Goal: Task Accomplishment & Management: Manage account settings

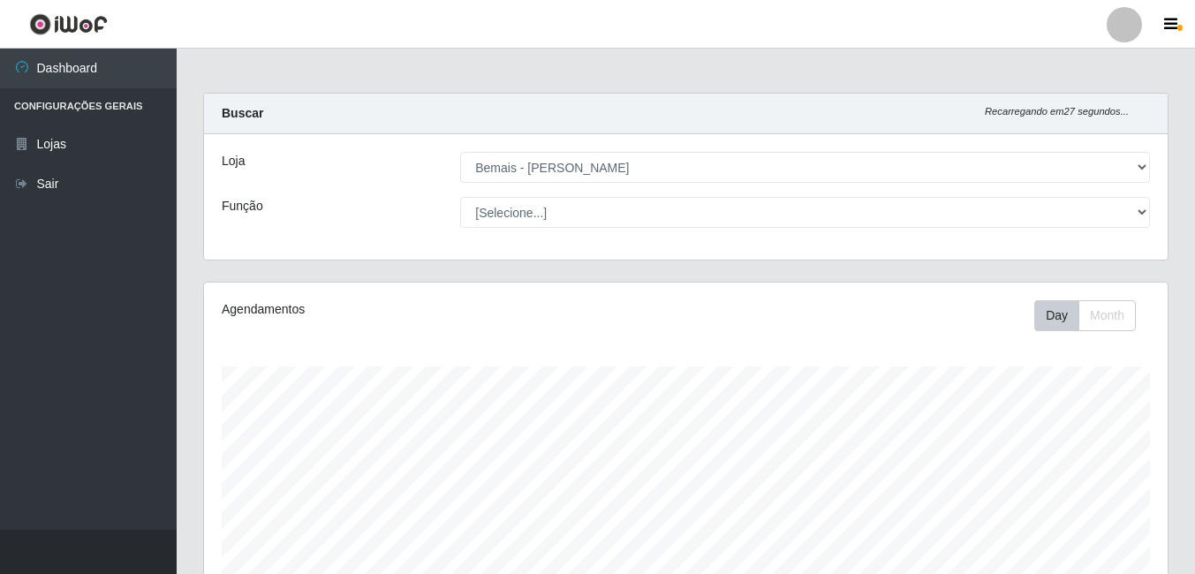
select select "230"
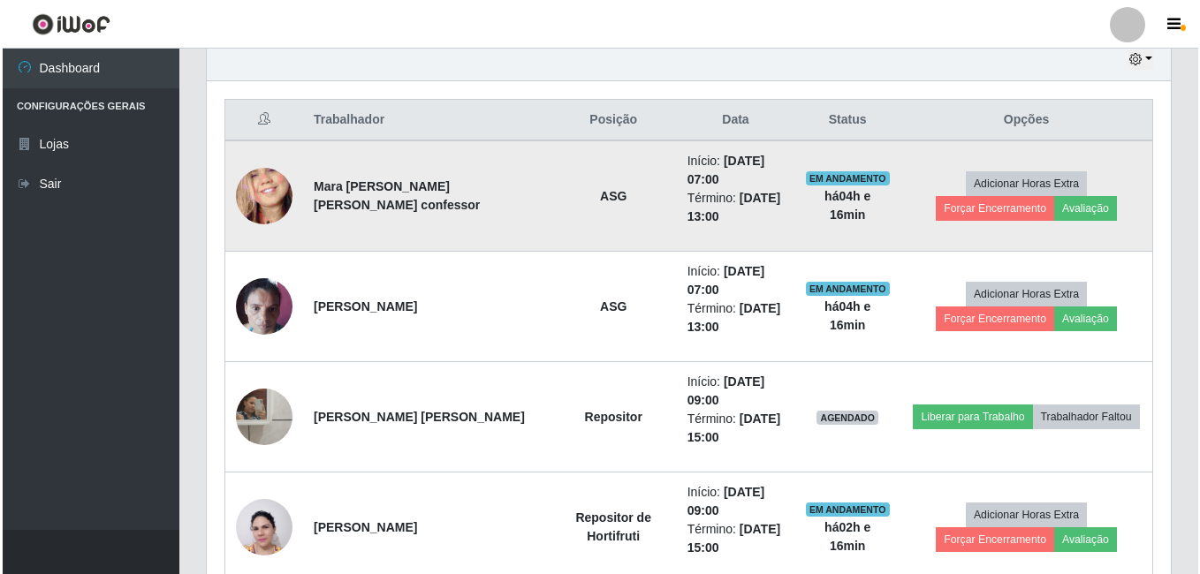
scroll to position [638, 0]
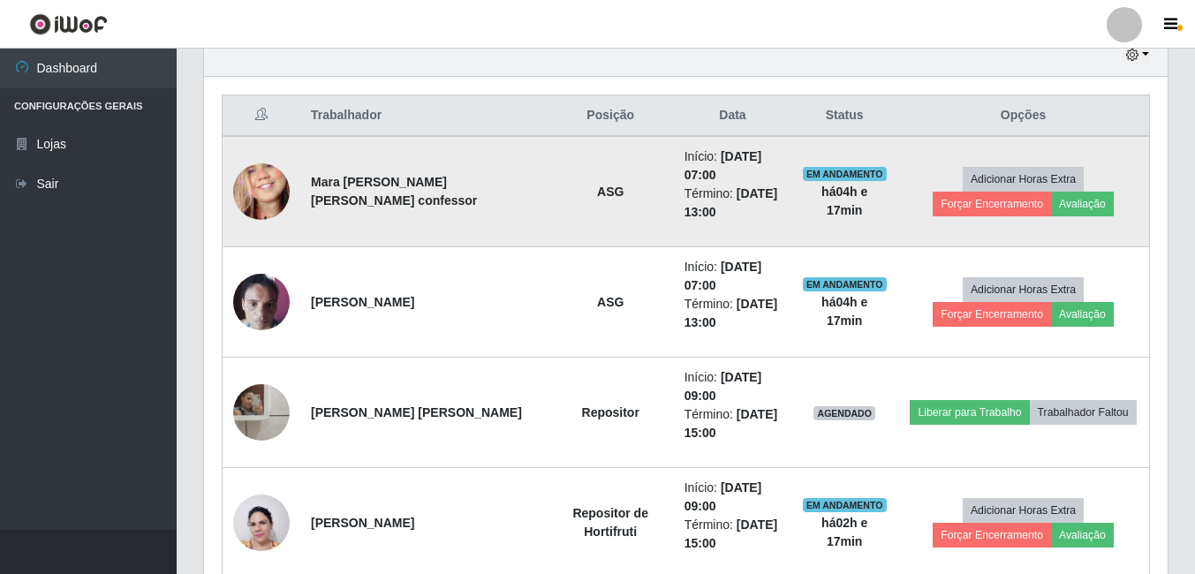
click at [262, 200] on img at bounding box center [261, 192] width 57 height 123
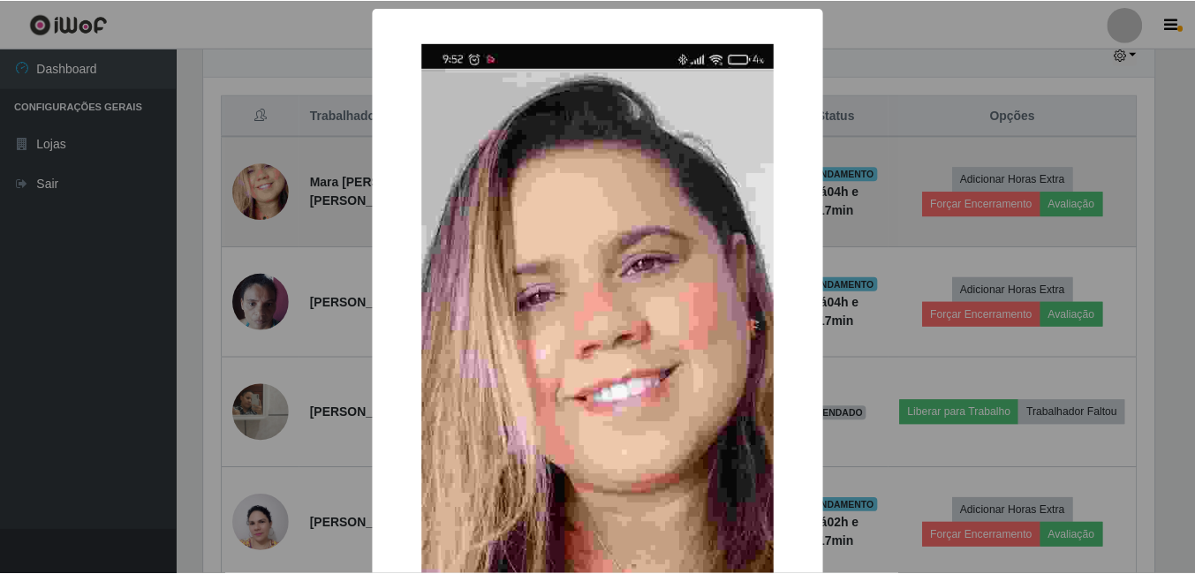
scroll to position [367, 955]
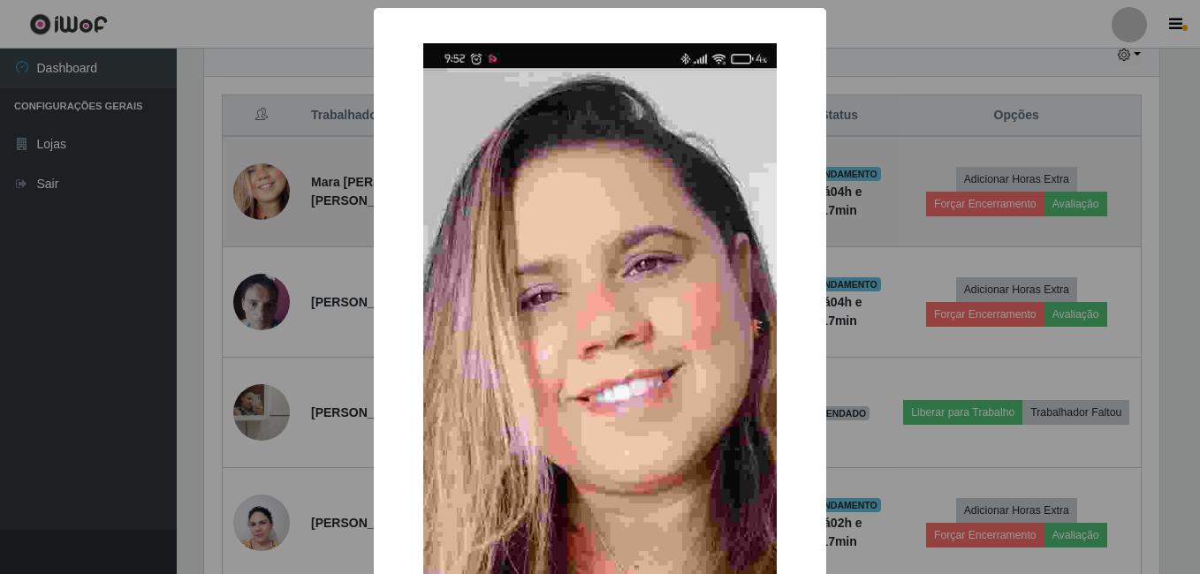
click at [262, 200] on div "× OK Cancel" at bounding box center [600, 287] width 1200 height 574
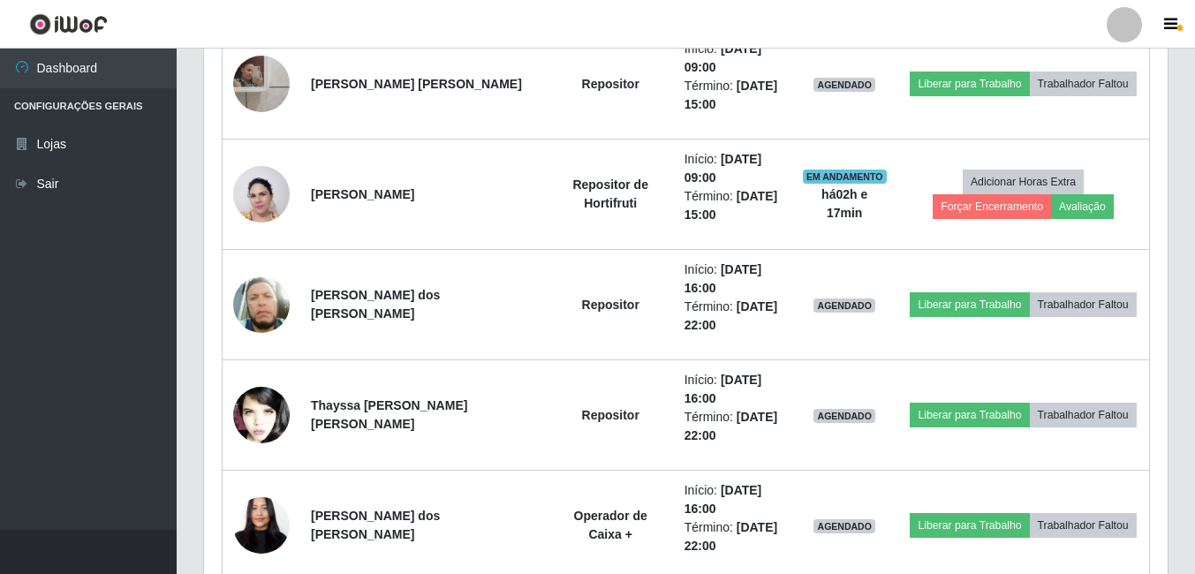
scroll to position [991, 0]
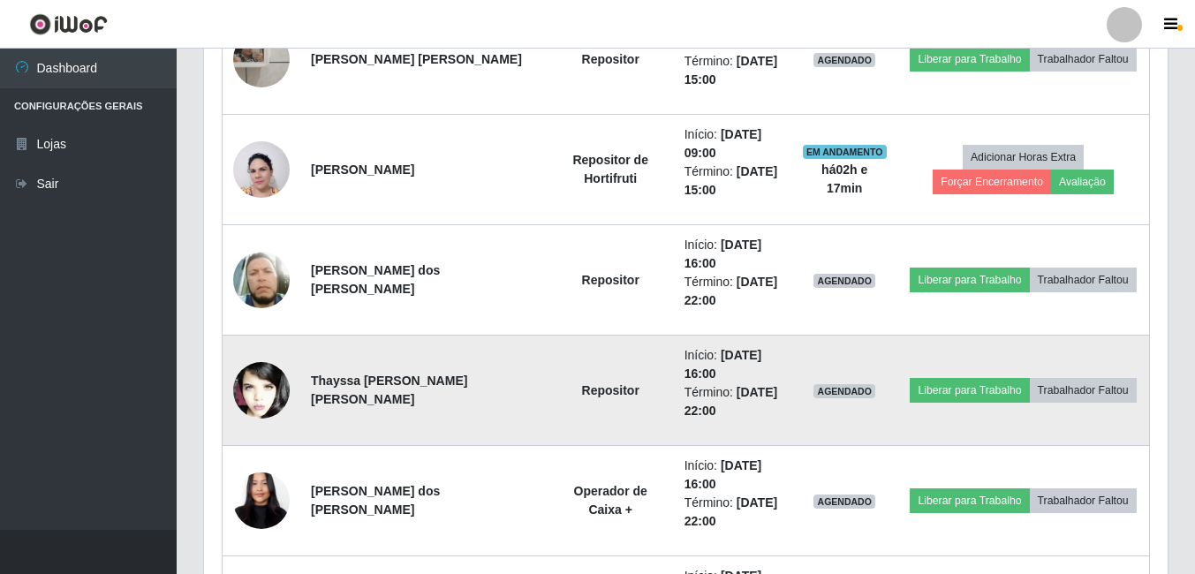
click at [265, 405] on img at bounding box center [261, 391] width 57 height 86
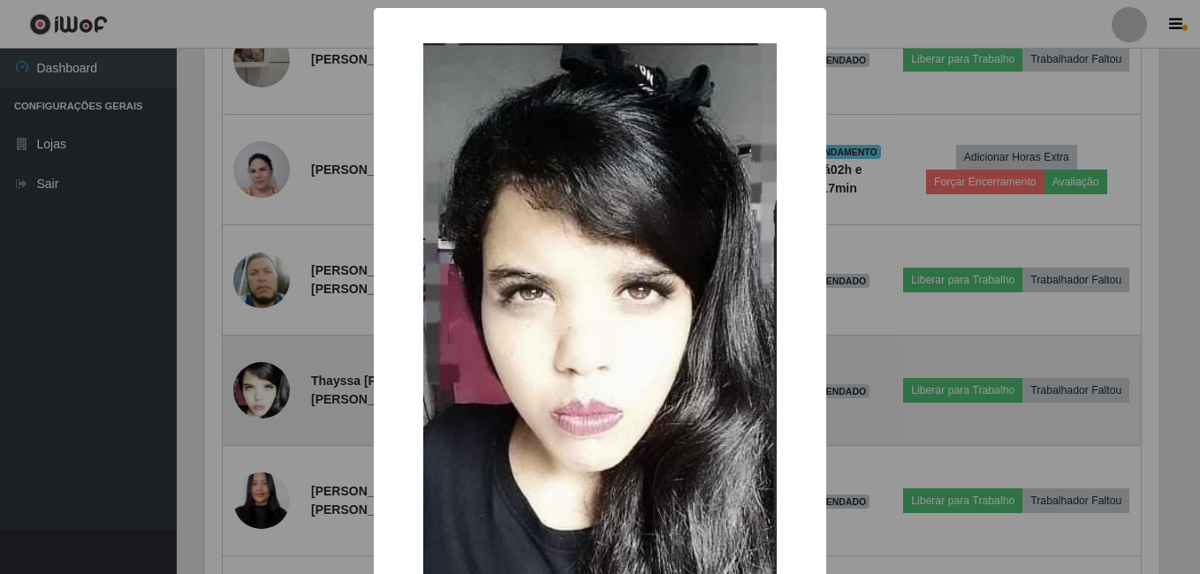
click at [265, 405] on div "× OK Cancel" at bounding box center [600, 287] width 1200 height 574
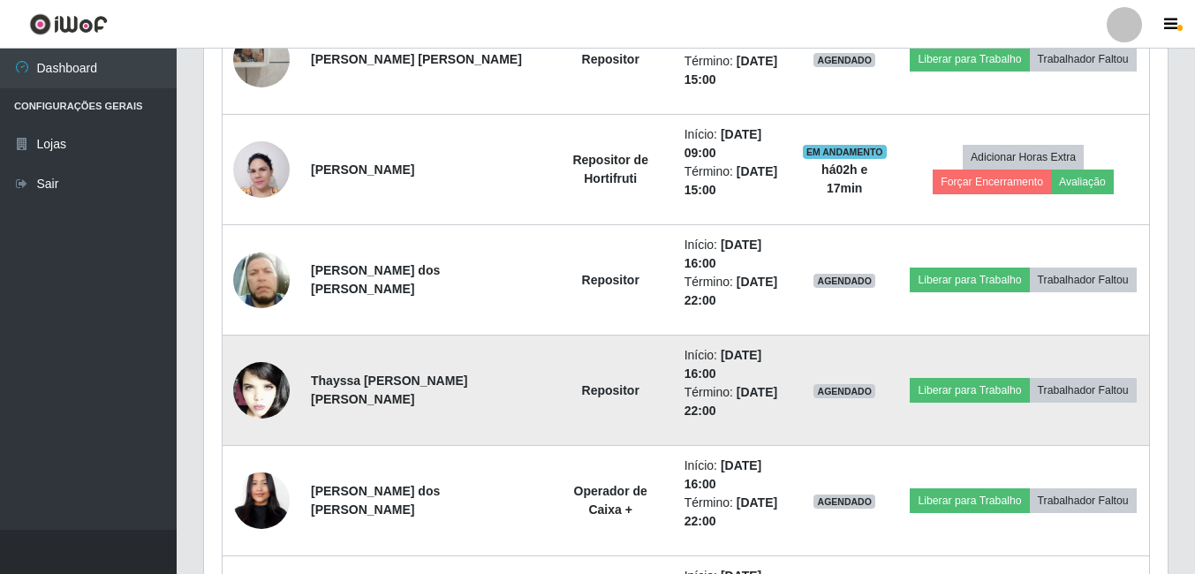
scroll to position [1079, 0]
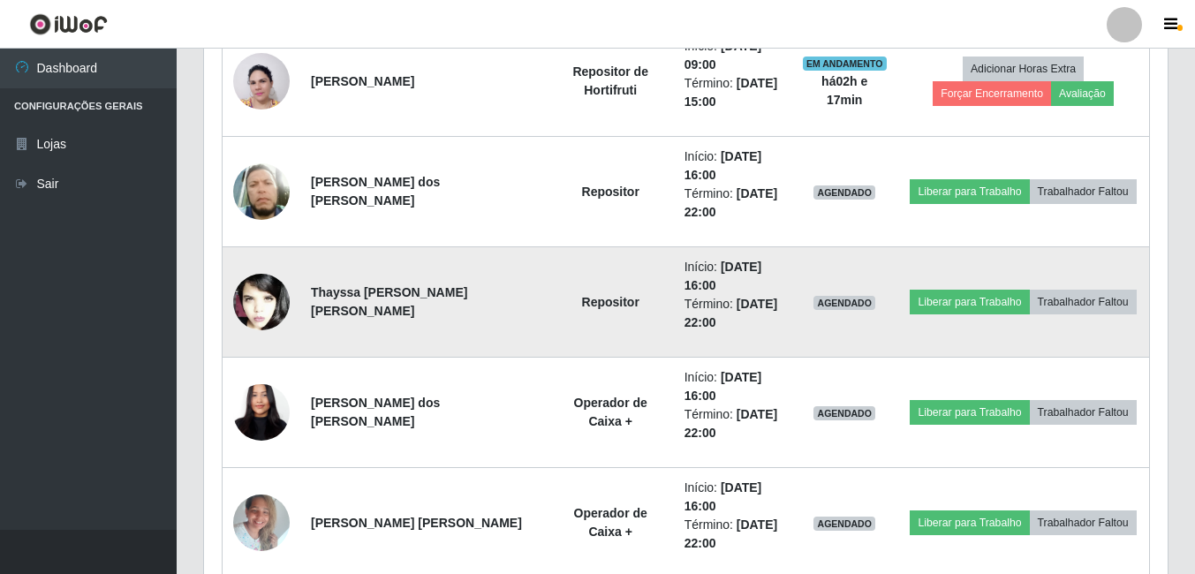
click at [266, 302] on img at bounding box center [261, 303] width 57 height 86
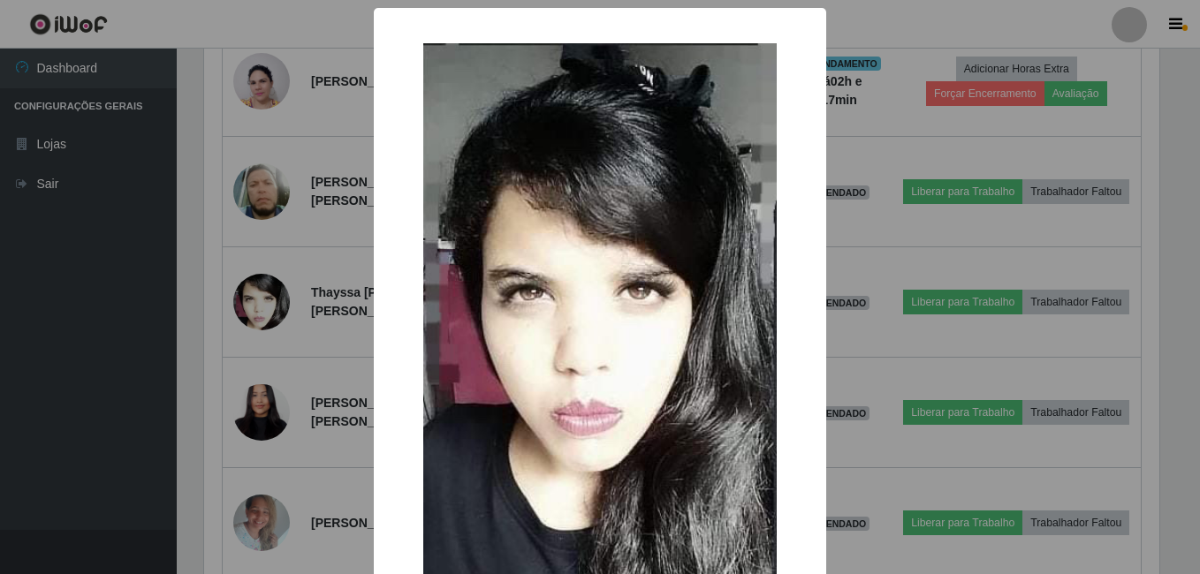
click at [265, 302] on div "× OK Cancel" at bounding box center [600, 287] width 1200 height 574
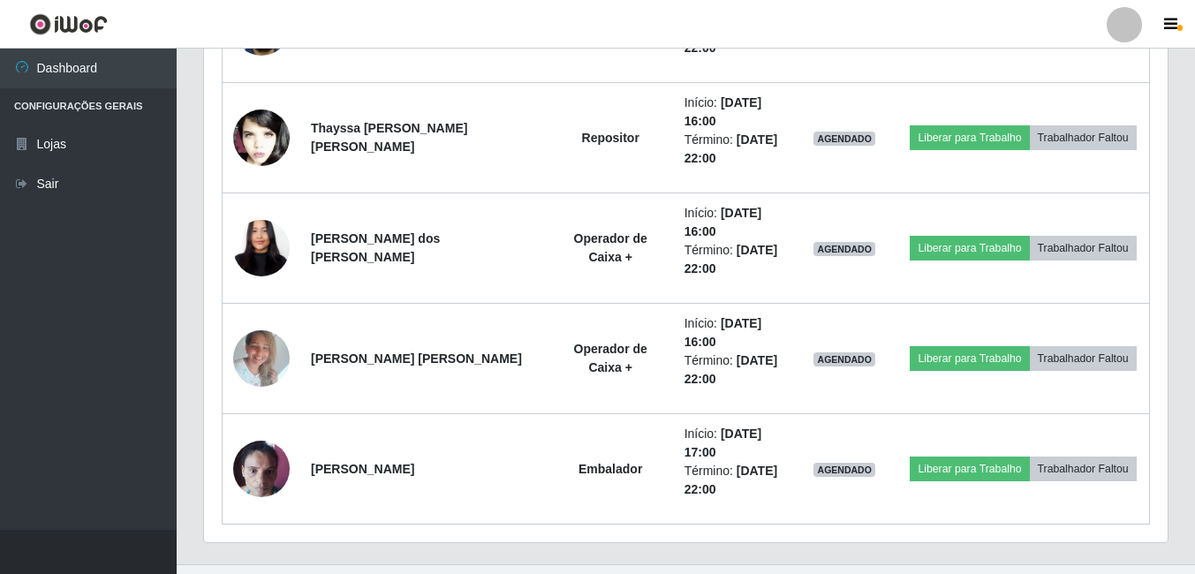
scroll to position [1256, 0]
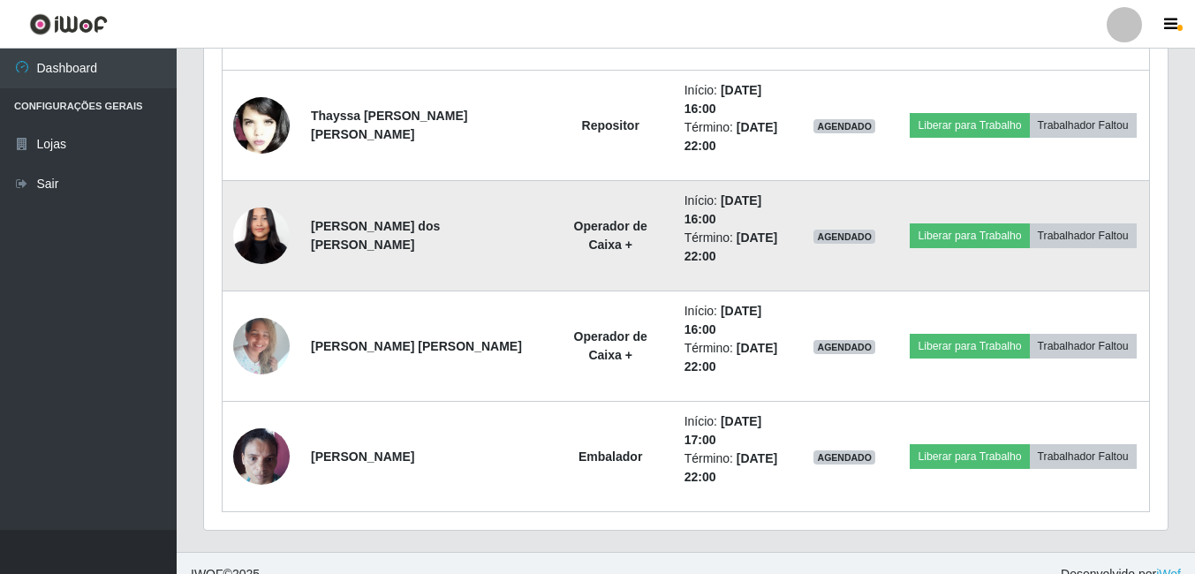
click at [273, 240] on img at bounding box center [261, 236] width 57 height 123
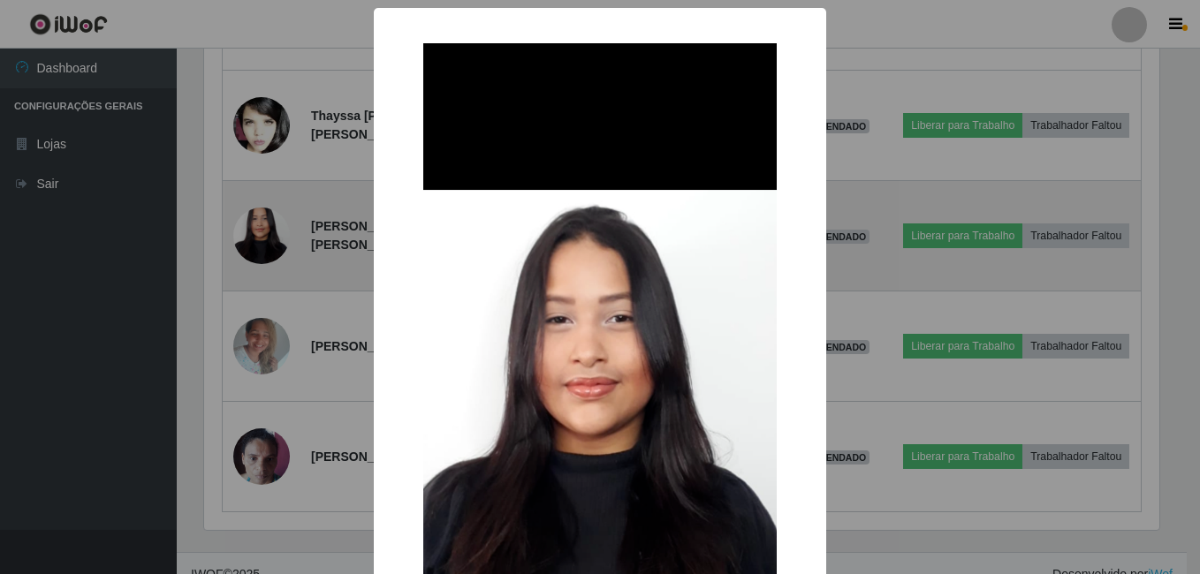
click at [273, 240] on div "× OK Cancel" at bounding box center [600, 287] width 1200 height 574
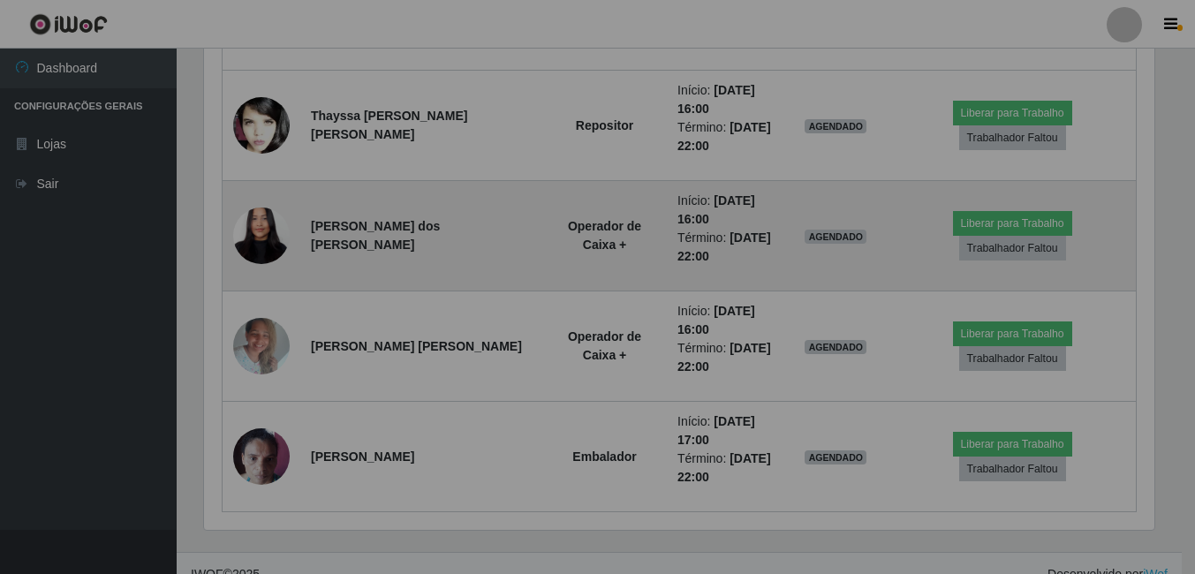
scroll to position [367, 964]
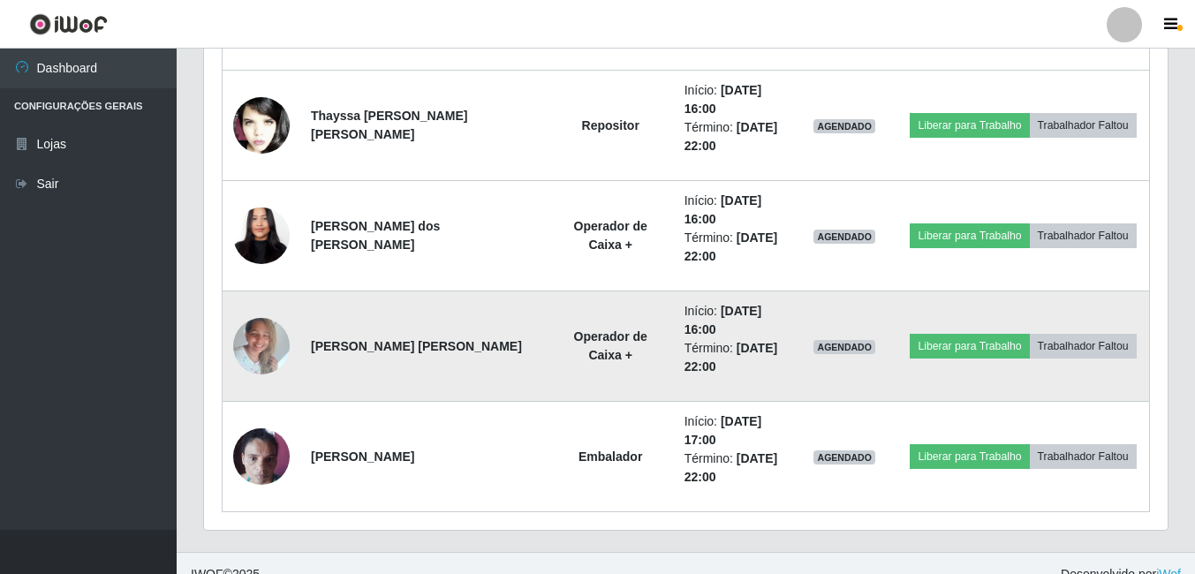
click at [273, 343] on img at bounding box center [261, 345] width 57 height 75
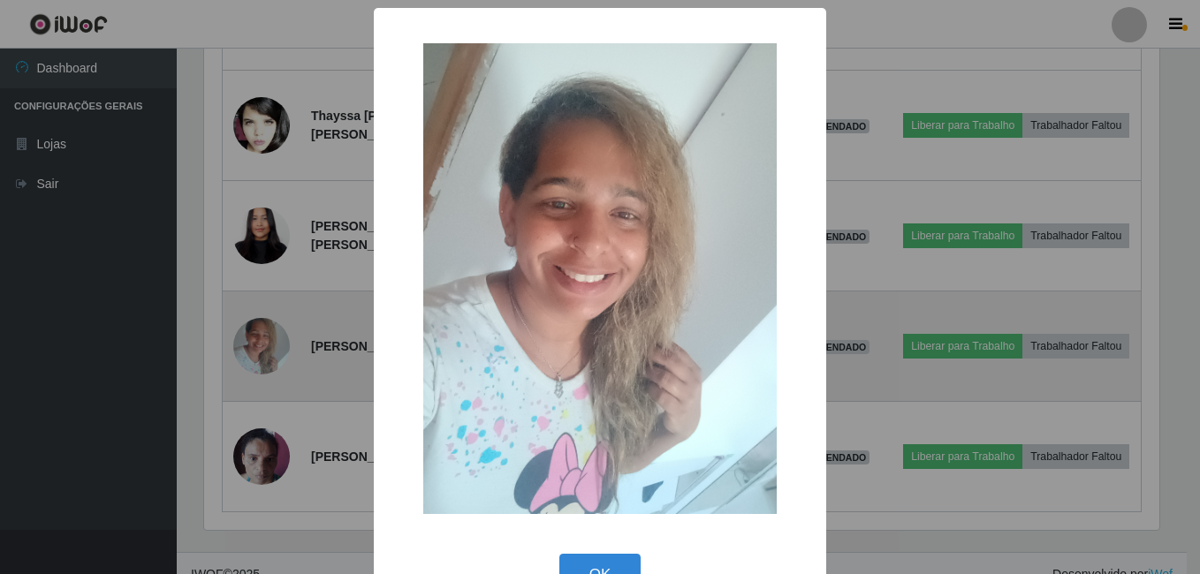
click at [273, 343] on div "× OK Cancel" at bounding box center [600, 287] width 1200 height 574
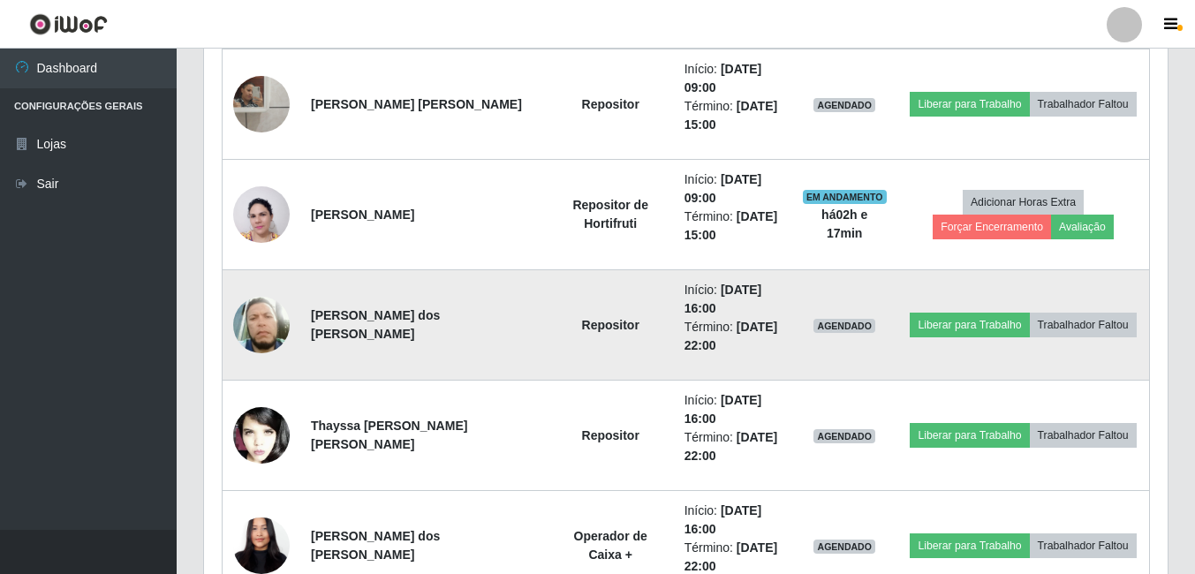
scroll to position [903, 0]
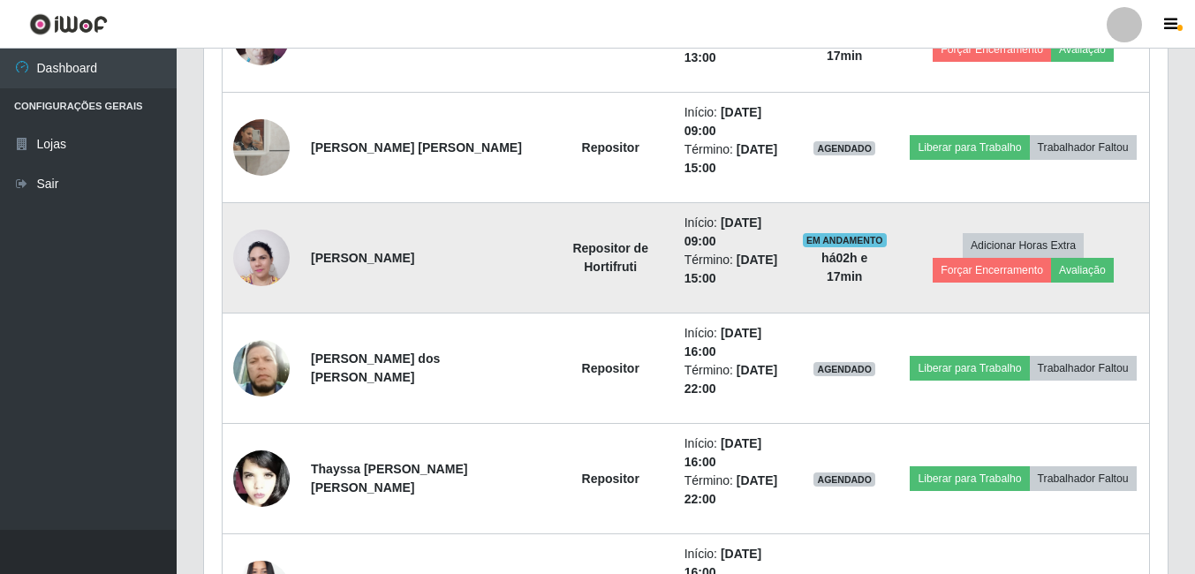
click at [256, 242] on img at bounding box center [261, 258] width 57 height 76
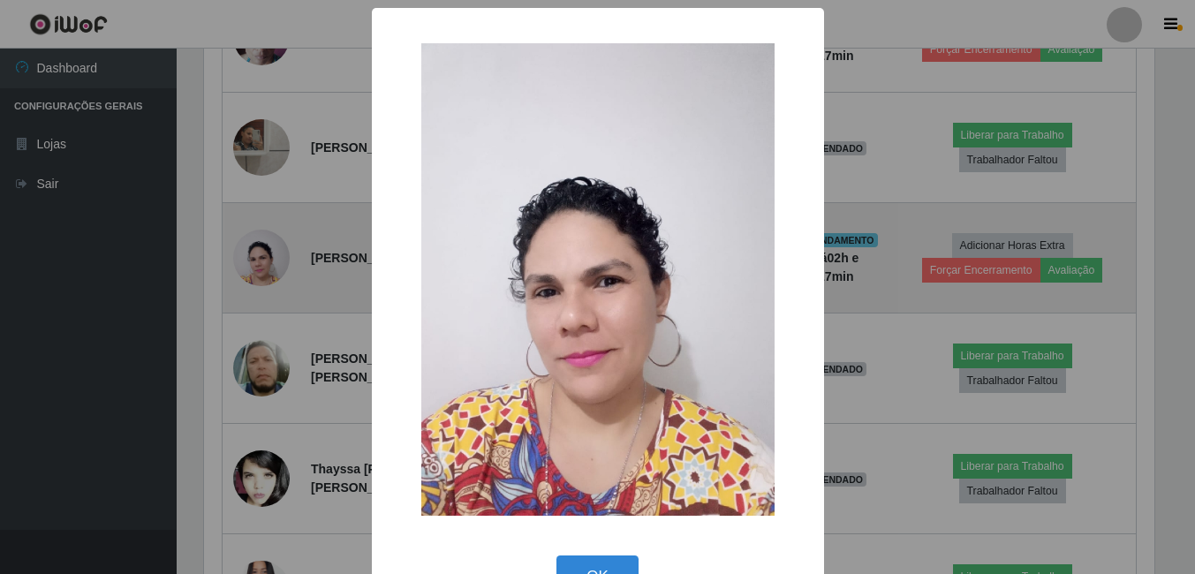
scroll to position [0, 0]
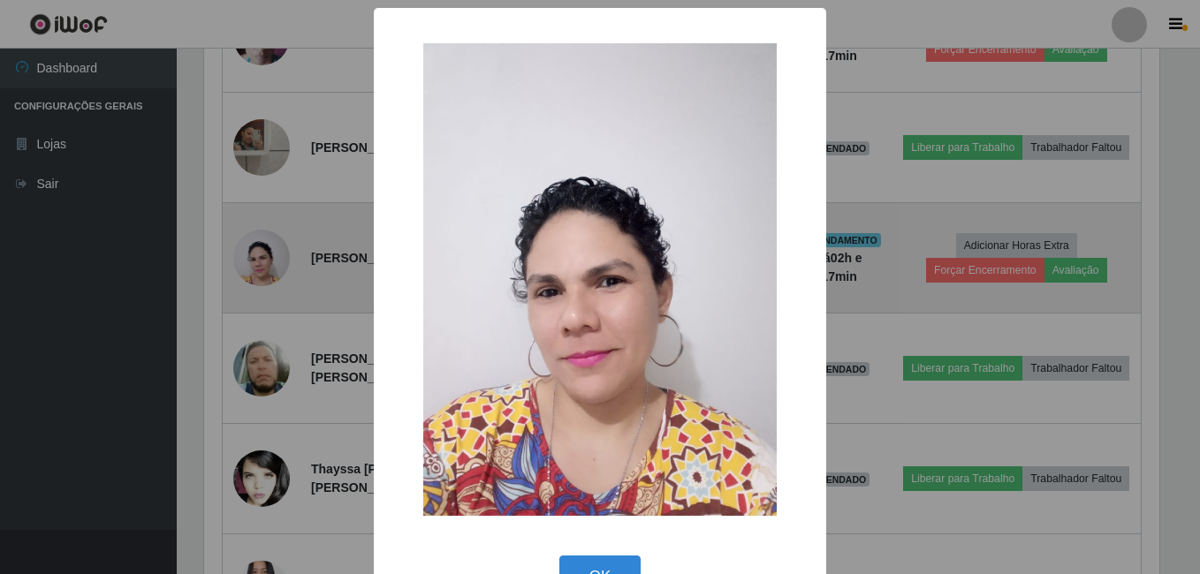
click at [256, 242] on div "× OK Cancel" at bounding box center [600, 287] width 1200 height 574
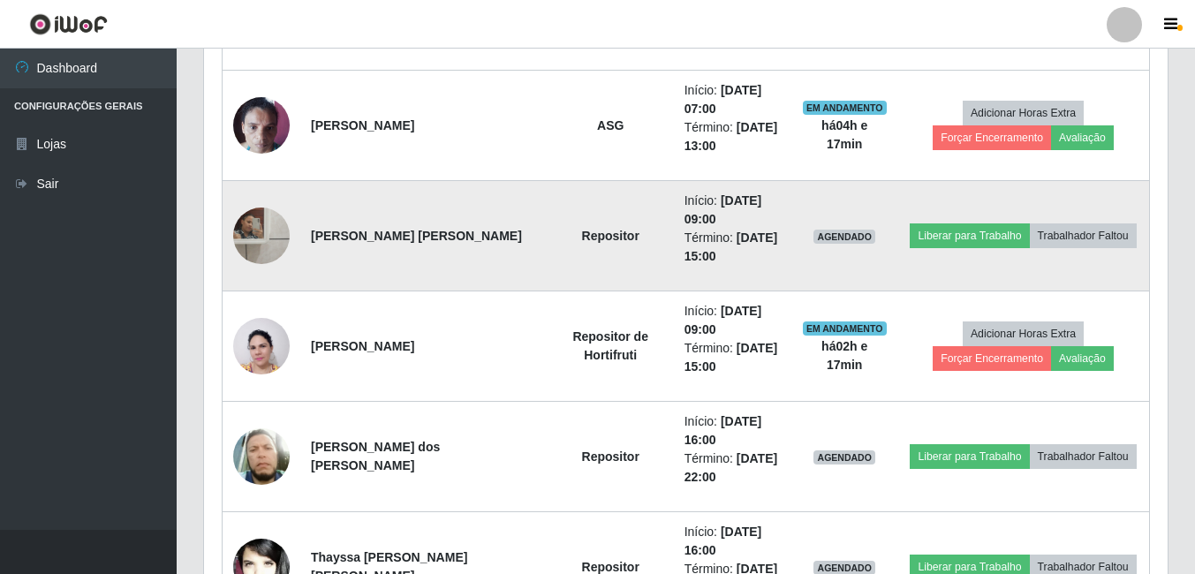
click at [277, 227] on img at bounding box center [261, 236] width 57 height 71
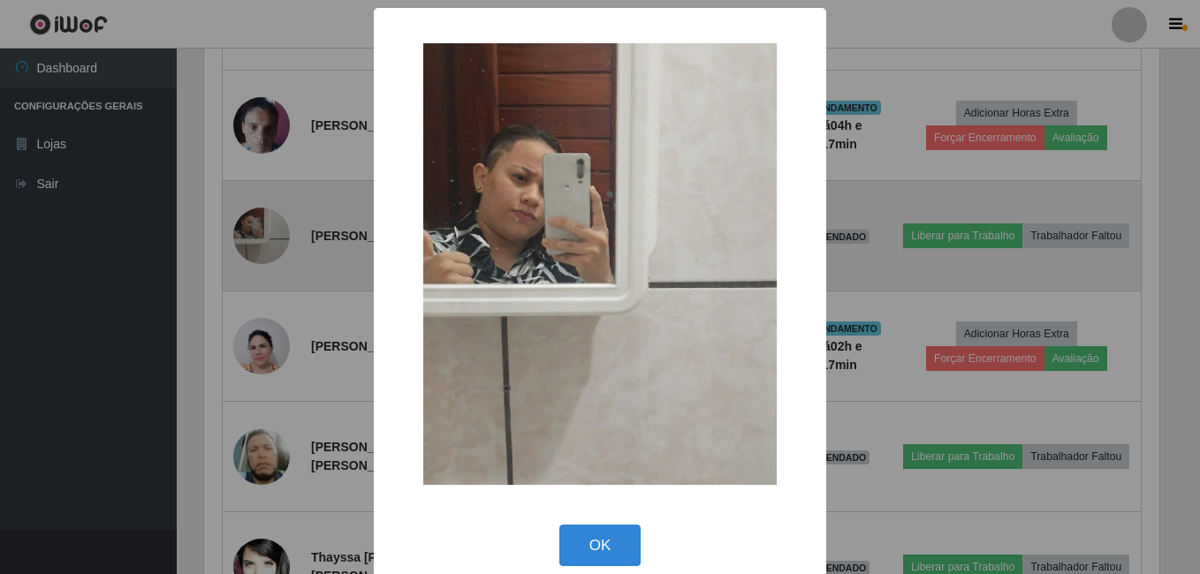
click at [277, 227] on div "× OK Cancel" at bounding box center [600, 287] width 1200 height 574
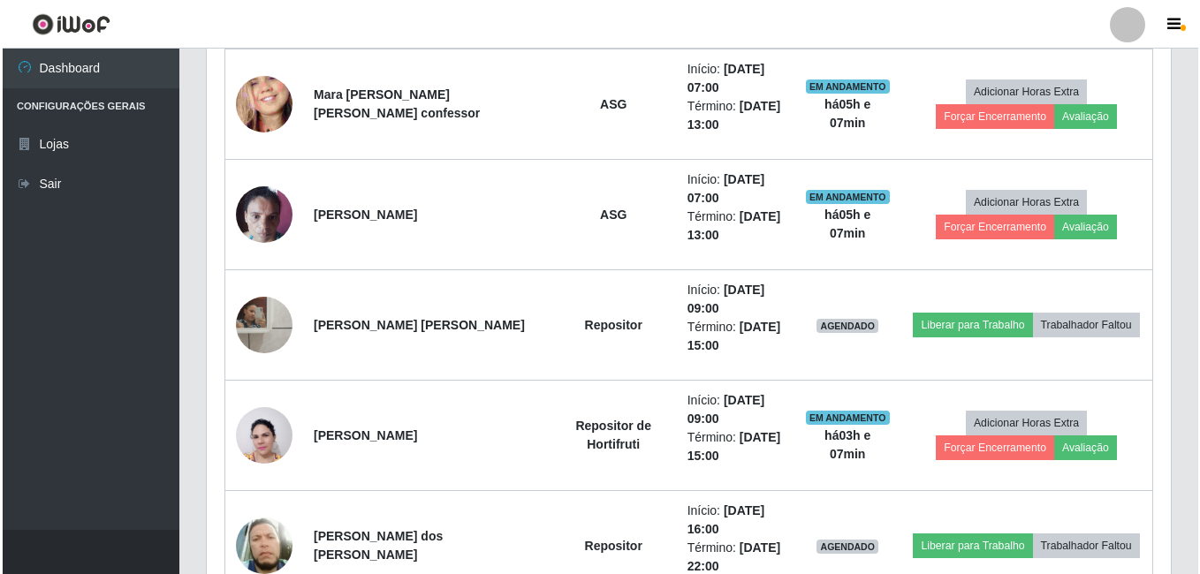
scroll to position [726, 0]
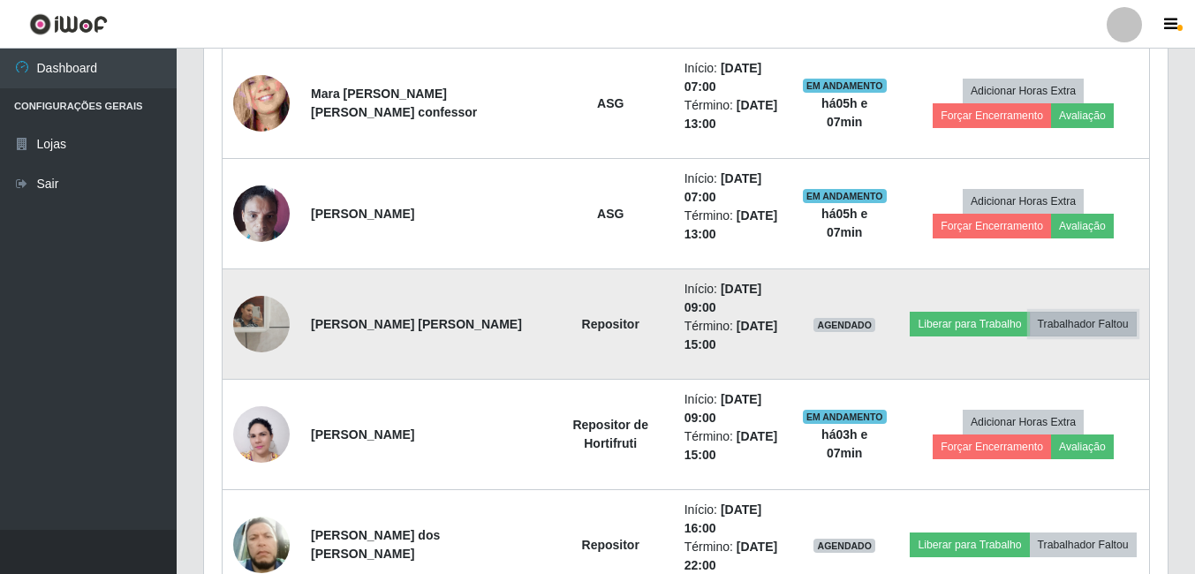
click at [1068, 319] on button "Trabalhador Faltou" at bounding box center [1083, 324] width 107 height 25
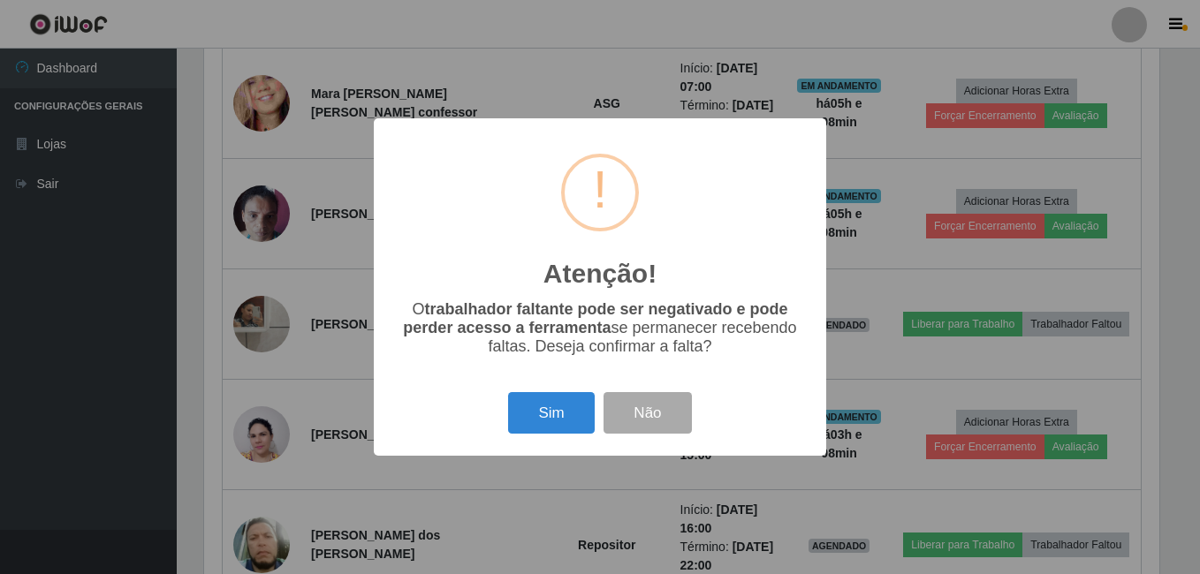
click at [324, 390] on div "Atenção! × O trabalhador faltante pode ser negativado e pode perder acesso a fe…" at bounding box center [600, 287] width 1200 height 574
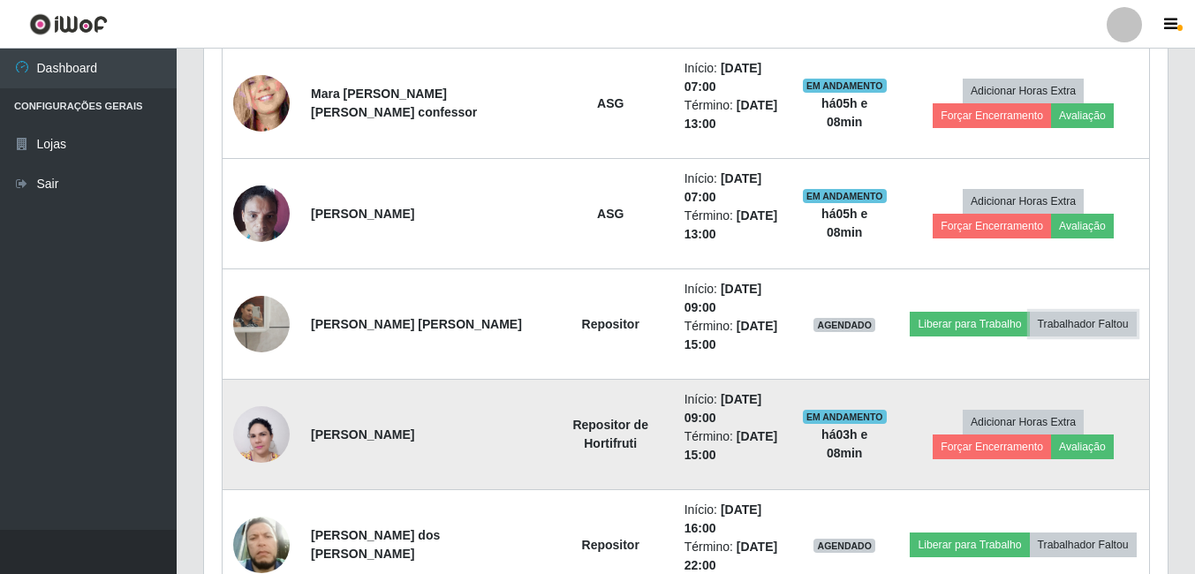
scroll to position [367, 964]
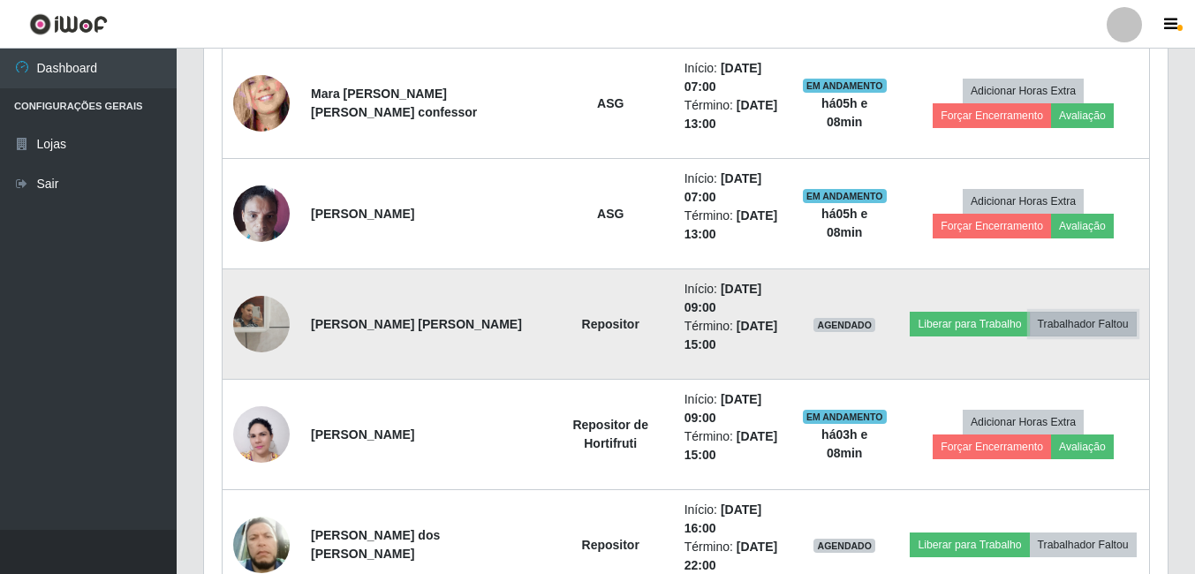
click at [1092, 326] on button "Trabalhador Faltou" at bounding box center [1083, 324] width 107 height 25
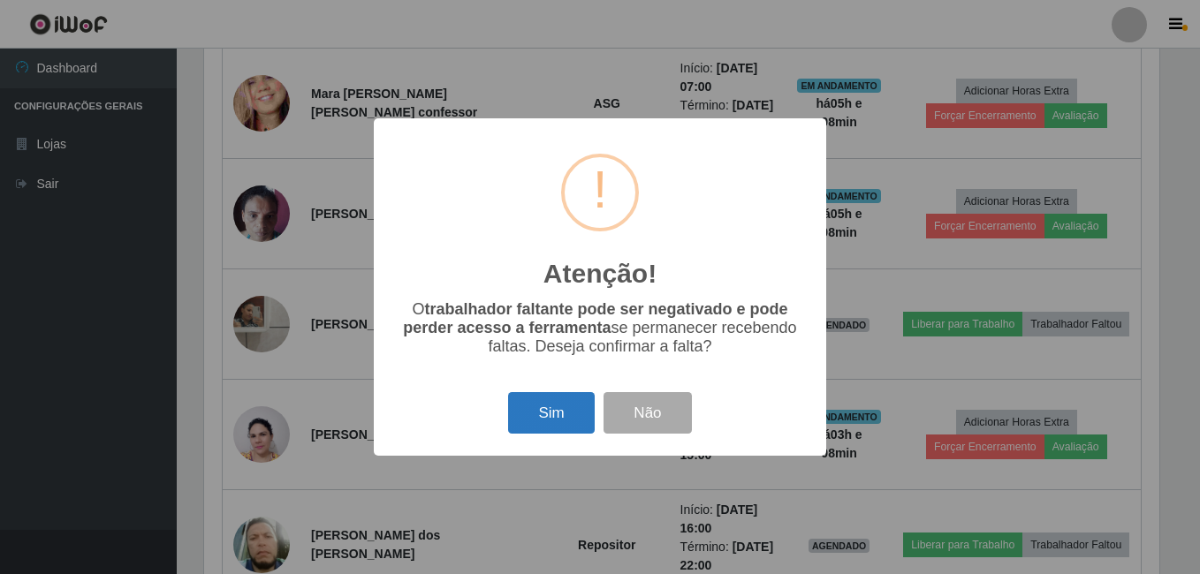
click at [521, 418] on button "Sim" at bounding box center [551, 413] width 86 height 42
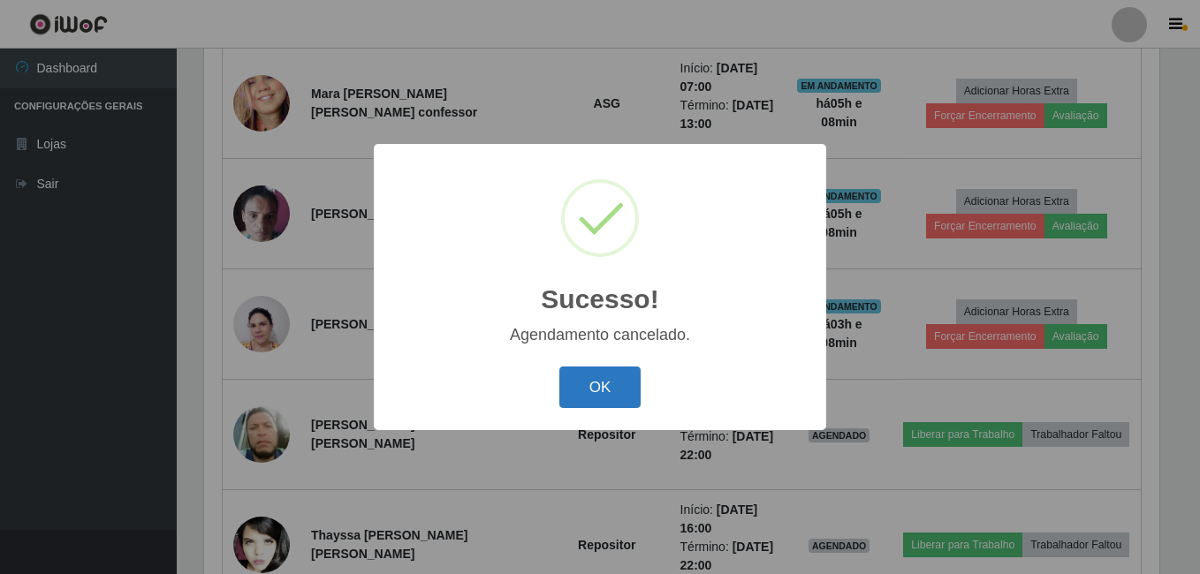
click at [618, 390] on button "OK" at bounding box center [600, 388] width 82 height 42
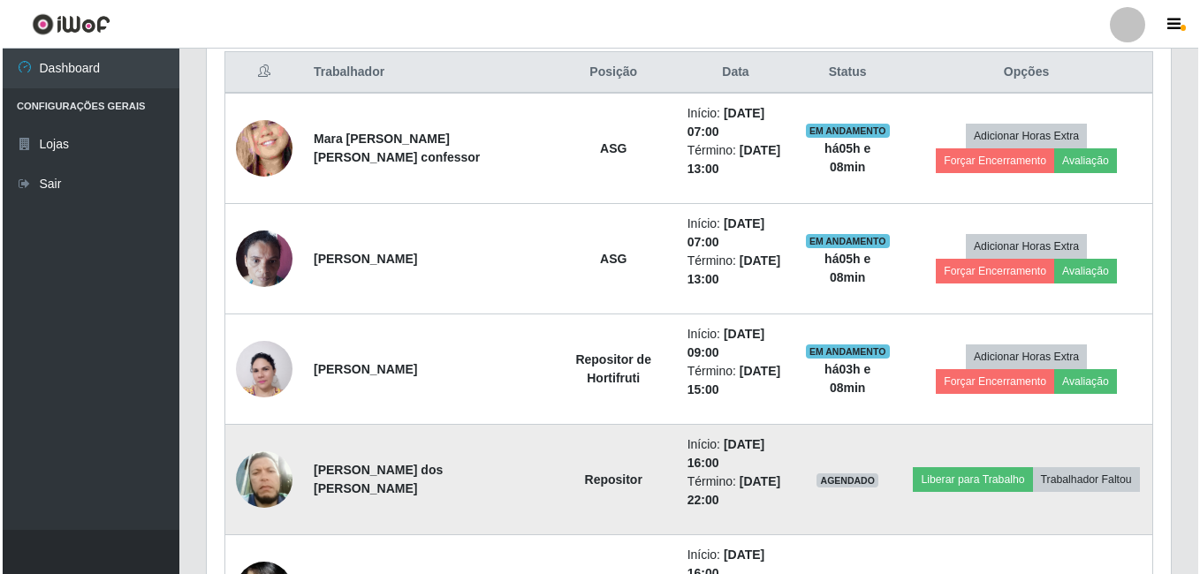
scroll to position [638, 0]
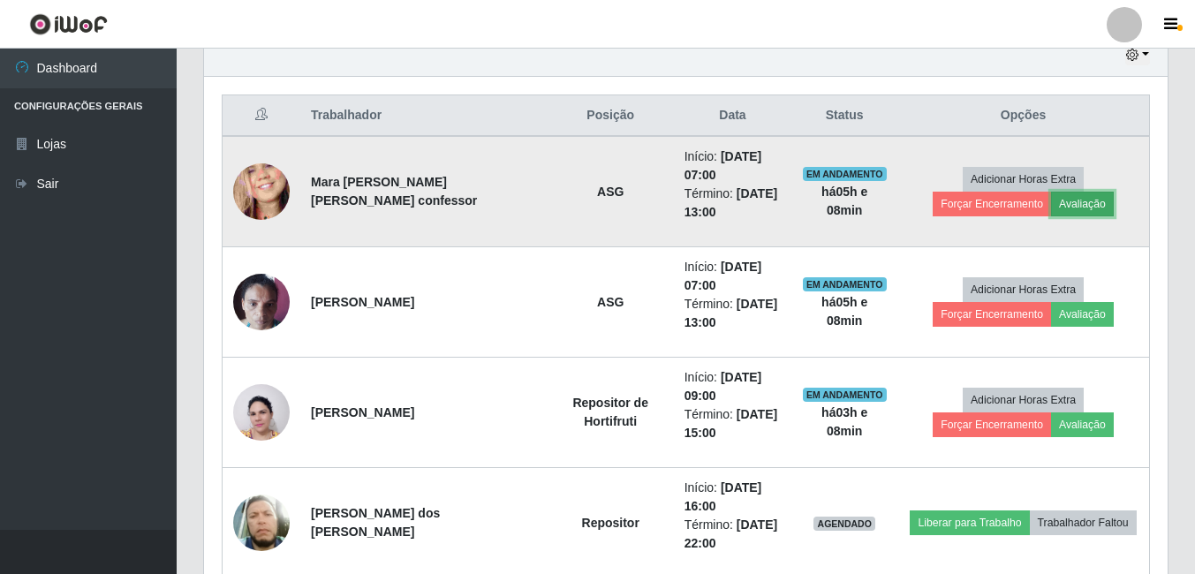
click at [1051, 209] on button "Avaliação" at bounding box center [1082, 204] width 63 height 25
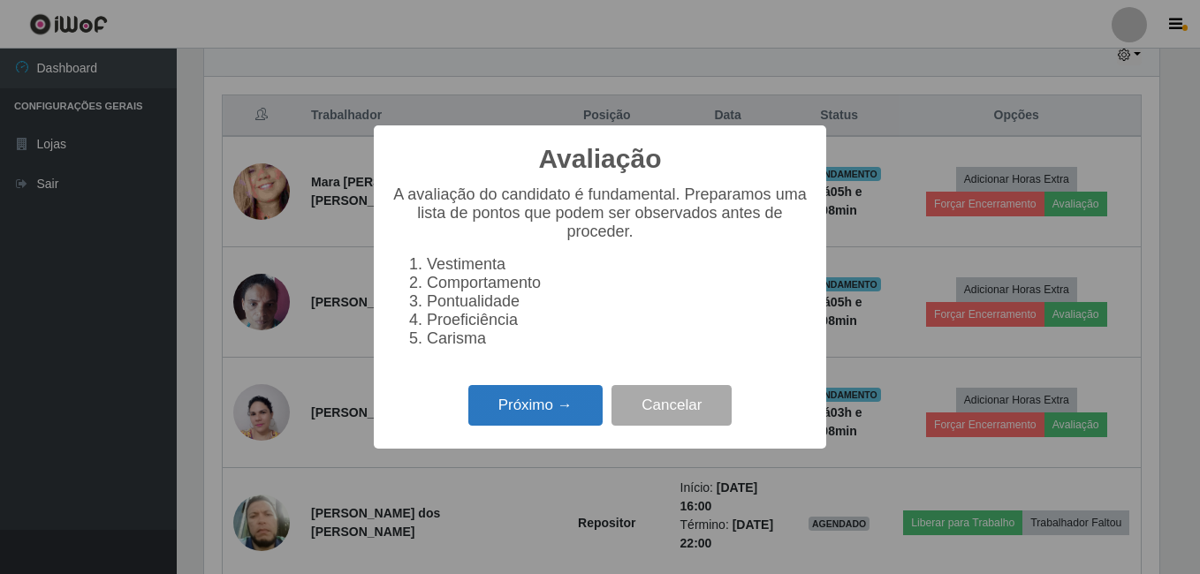
click at [534, 422] on button "Próximo →" at bounding box center [535, 406] width 134 height 42
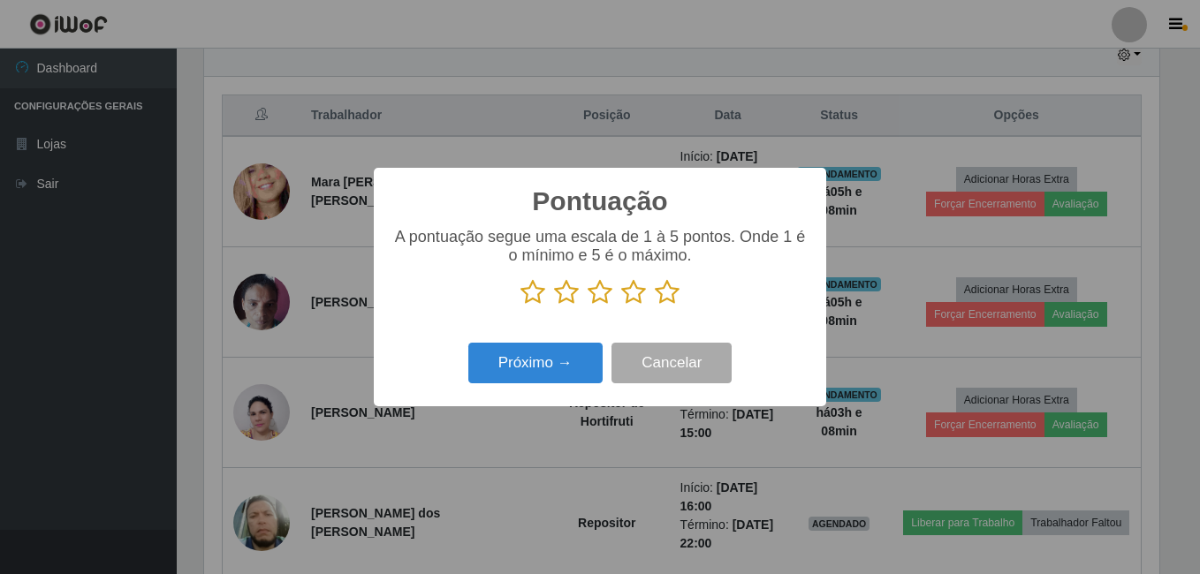
click at [671, 296] on icon at bounding box center [667, 292] width 25 height 27
click at [655, 306] on input "radio" at bounding box center [655, 306] width 0 height 0
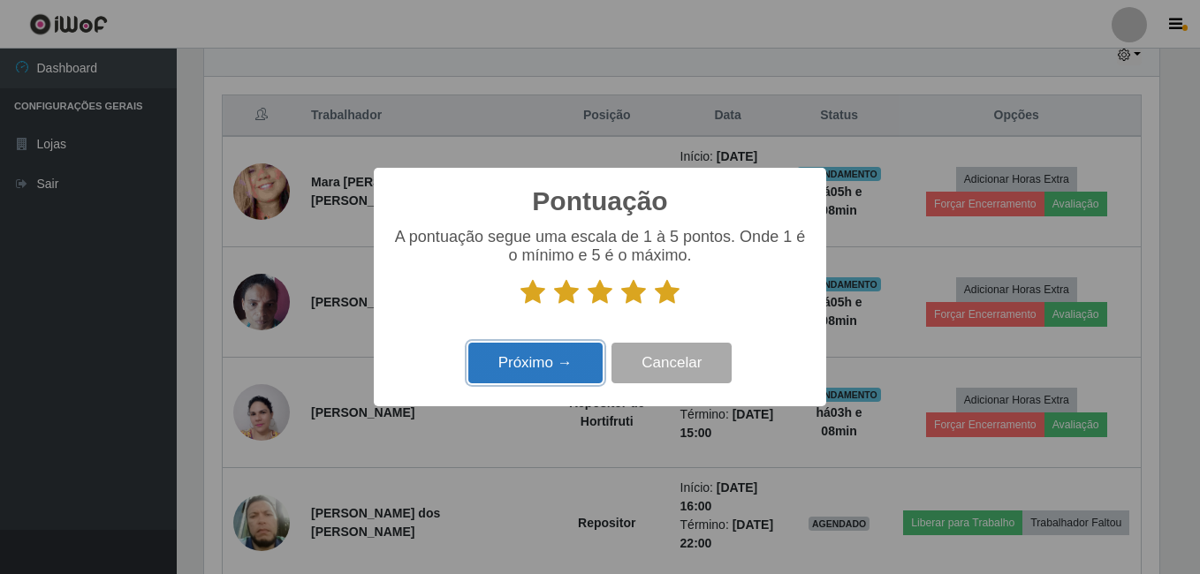
click at [527, 374] on button "Próximo →" at bounding box center [535, 364] width 134 height 42
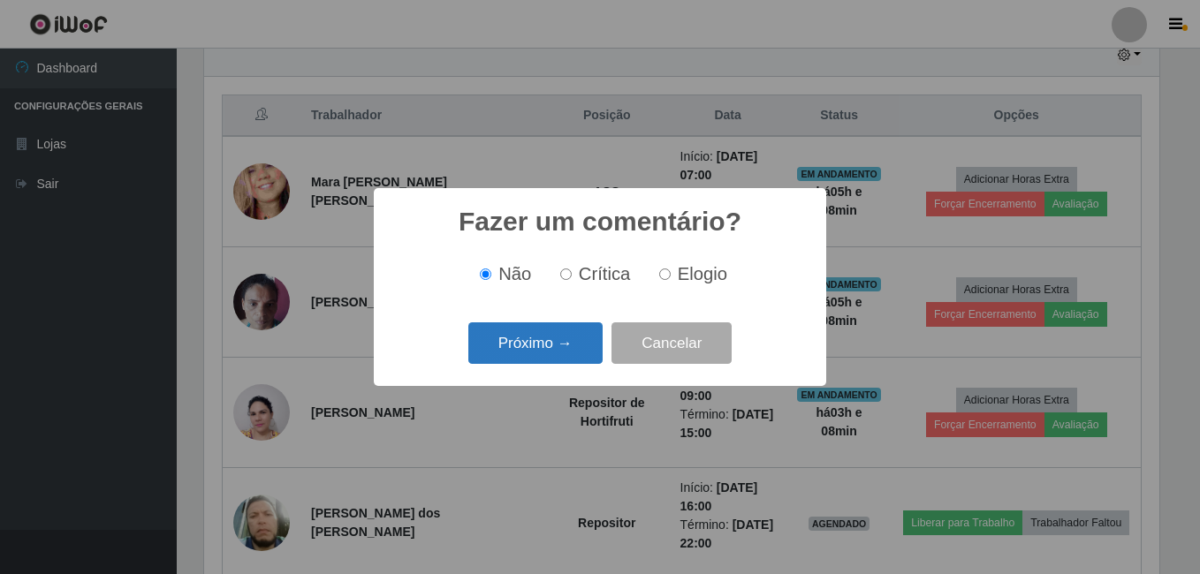
click at [548, 338] on button "Próximo →" at bounding box center [535, 343] width 134 height 42
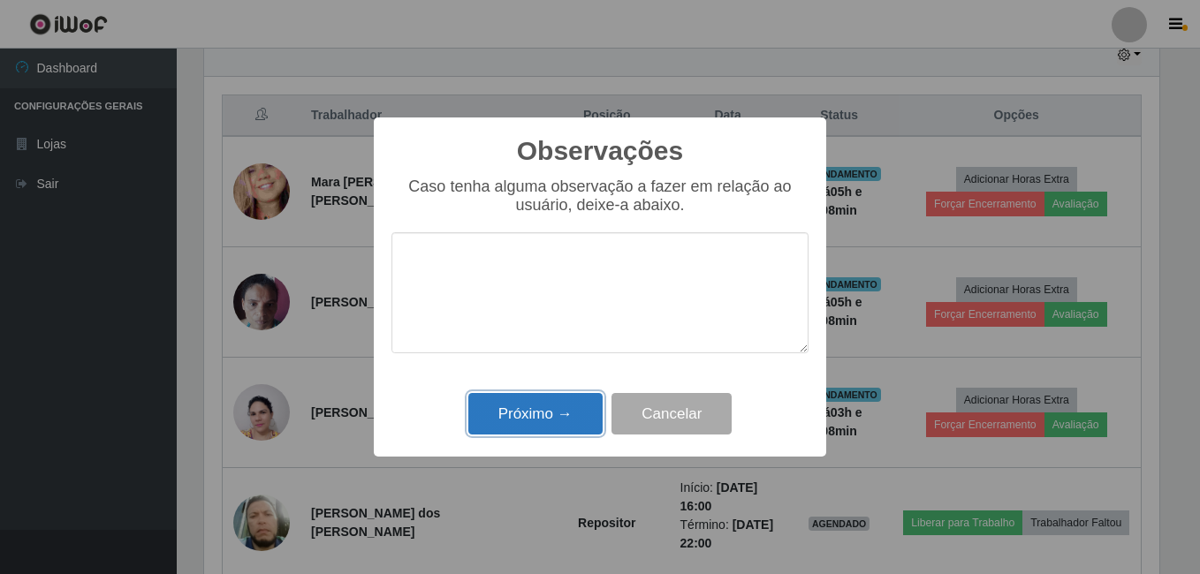
click at [540, 413] on button "Próximo →" at bounding box center [535, 414] width 134 height 42
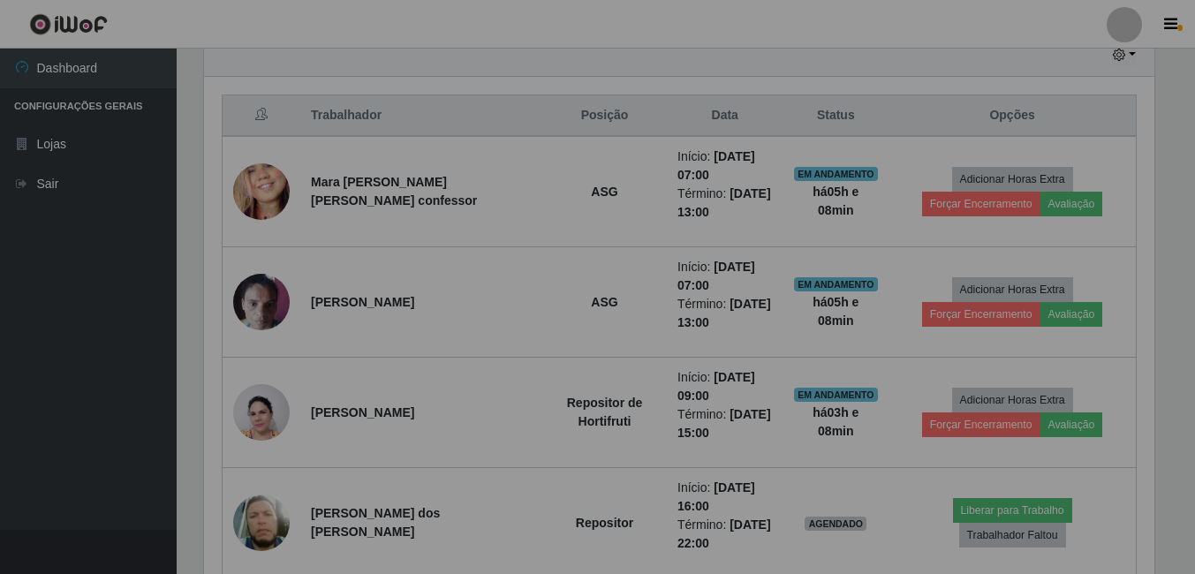
scroll to position [367, 964]
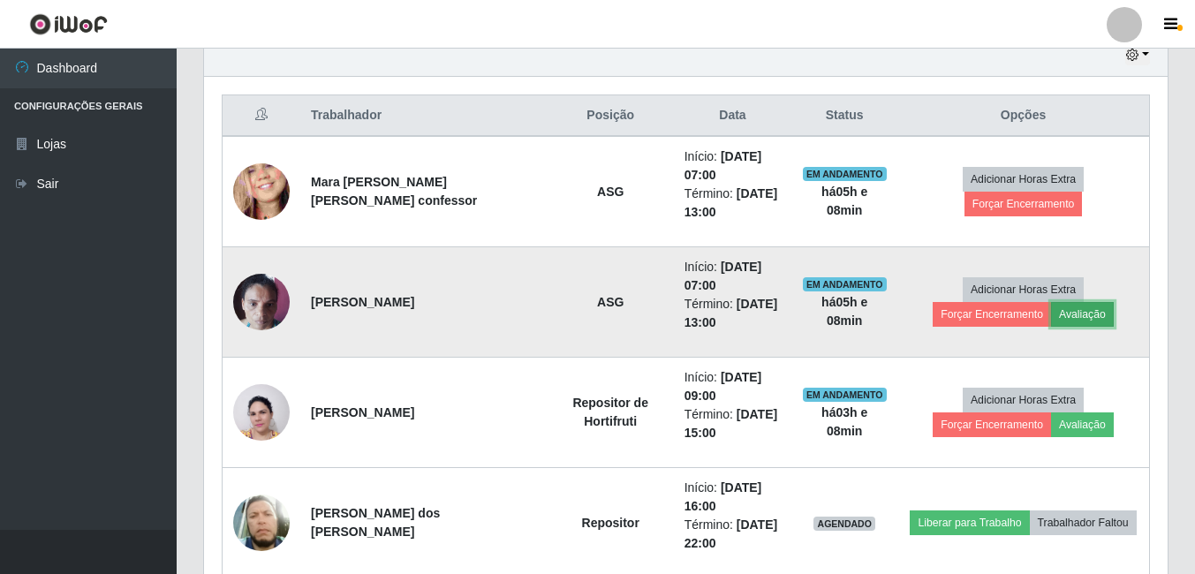
click at [1051, 325] on button "Avaliação" at bounding box center [1082, 314] width 63 height 25
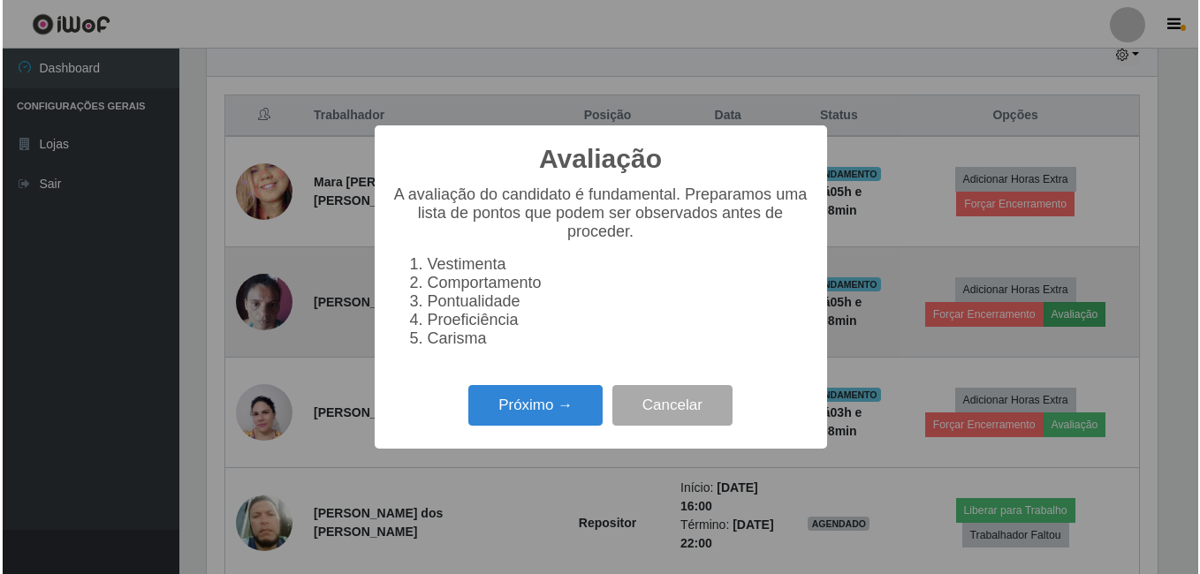
scroll to position [367, 955]
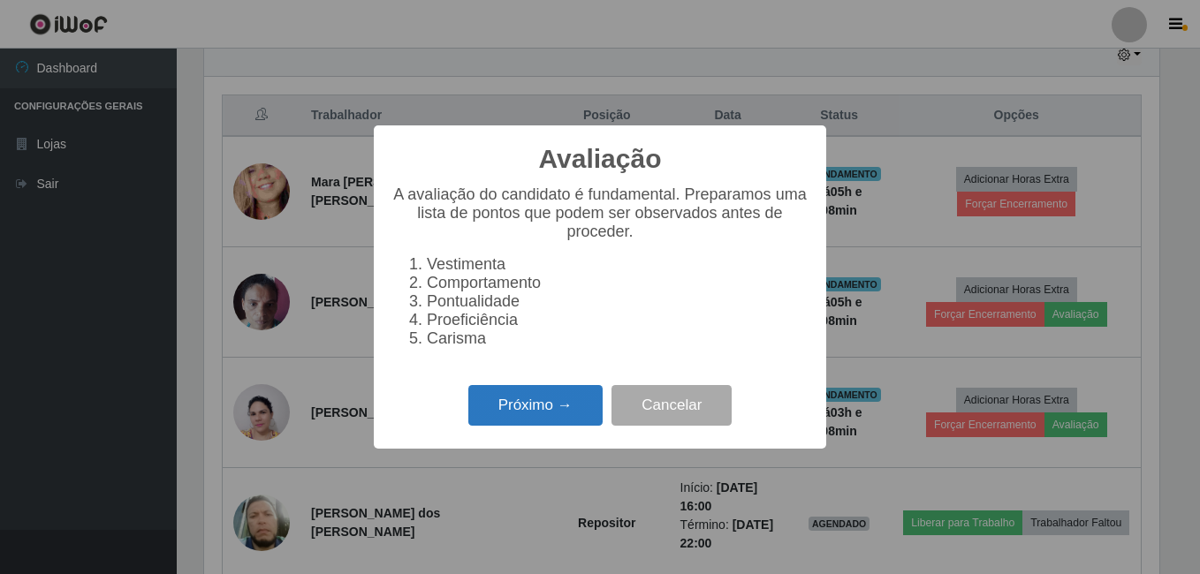
click at [540, 418] on button "Próximo →" at bounding box center [535, 406] width 134 height 42
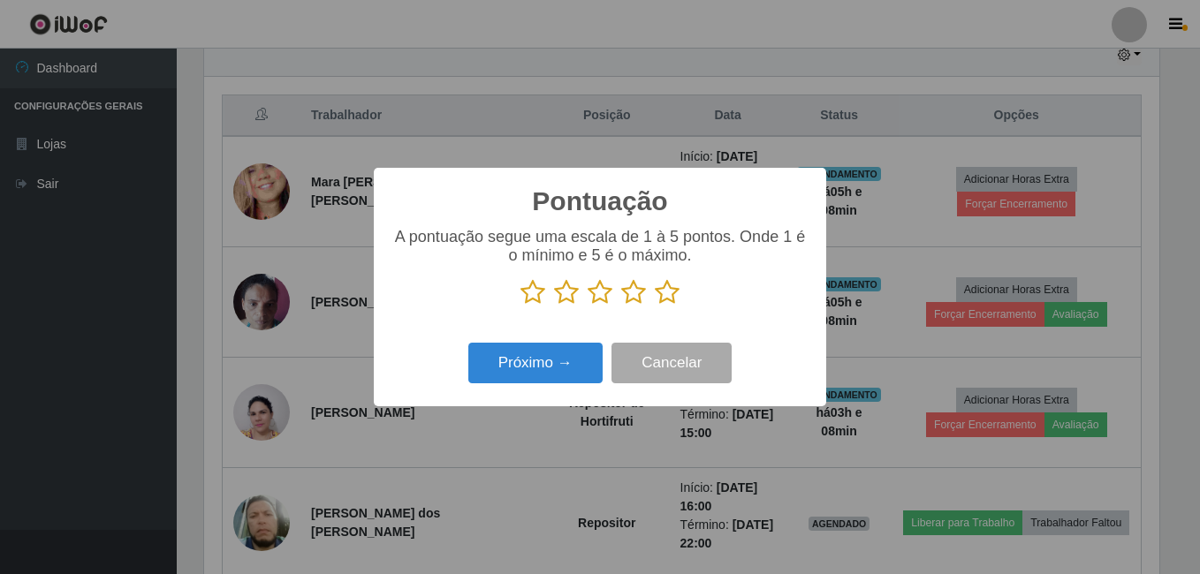
click at [675, 290] on icon at bounding box center [667, 292] width 25 height 27
click at [655, 306] on input "radio" at bounding box center [655, 306] width 0 height 0
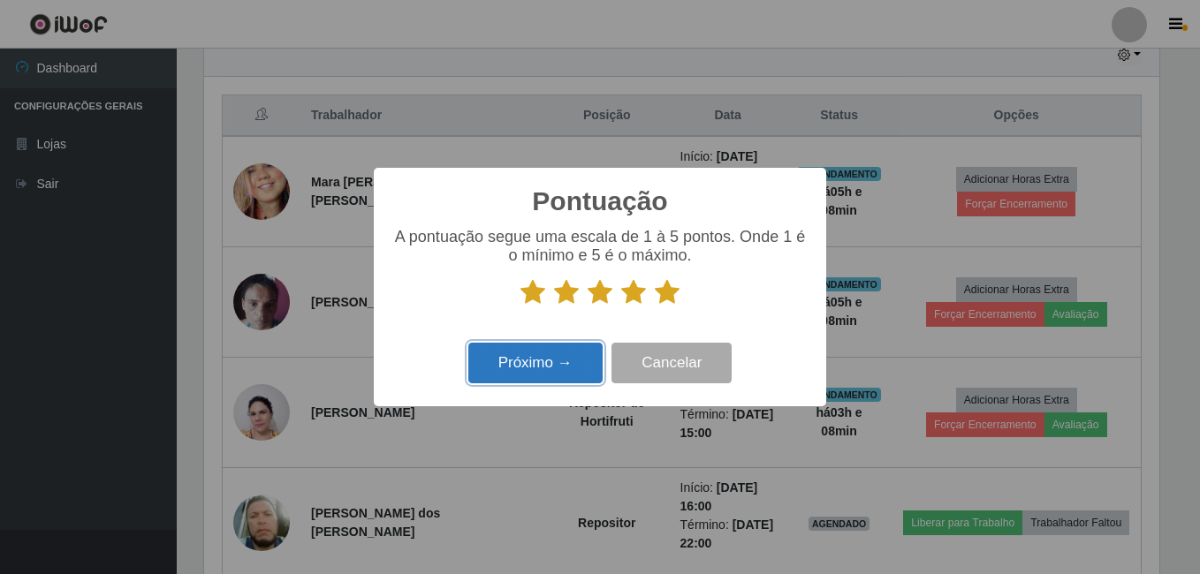
click at [556, 358] on button "Próximo →" at bounding box center [535, 364] width 134 height 42
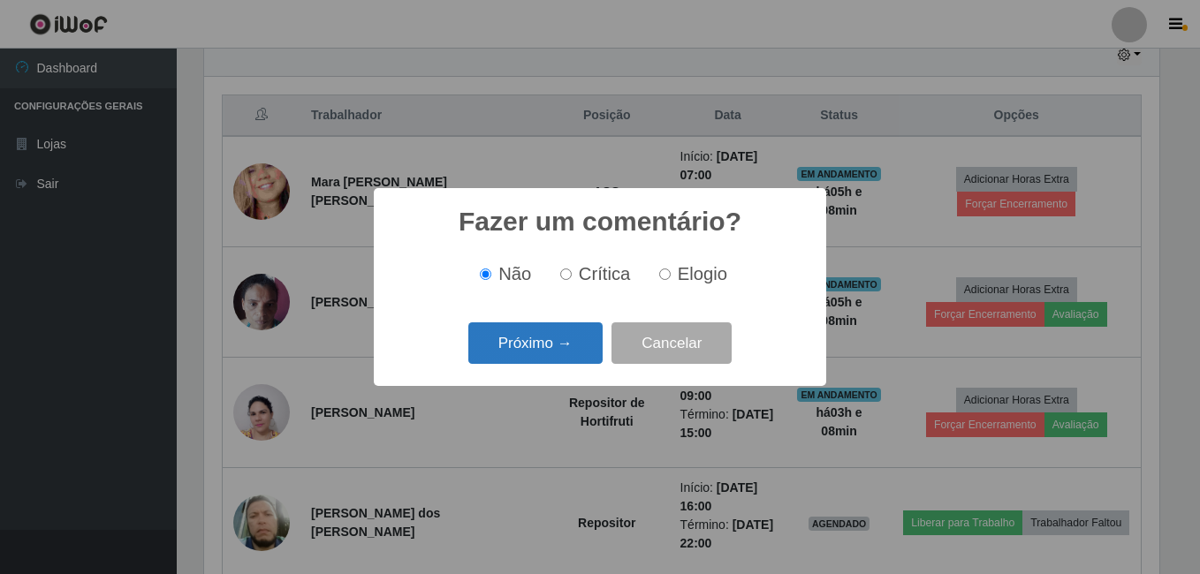
click at [567, 352] on button "Próximo →" at bounding box center [535, 343] width 134 height 42
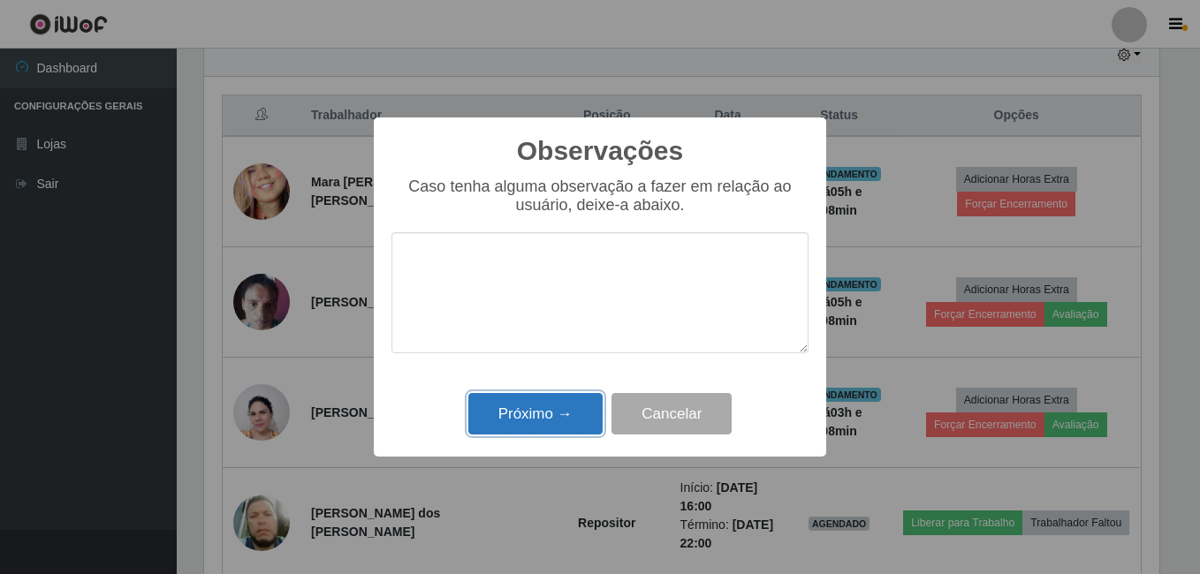
click at [563, 418] on button "Próximo →" at bounding box center [535, 414] width 134 height 42
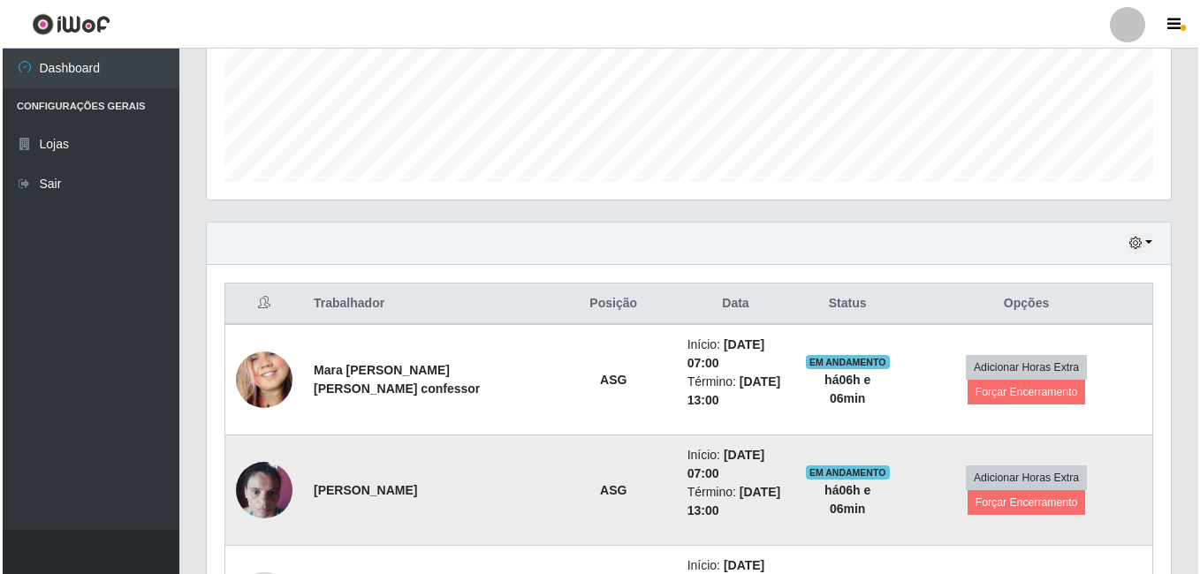
scroll to position [549, 0]
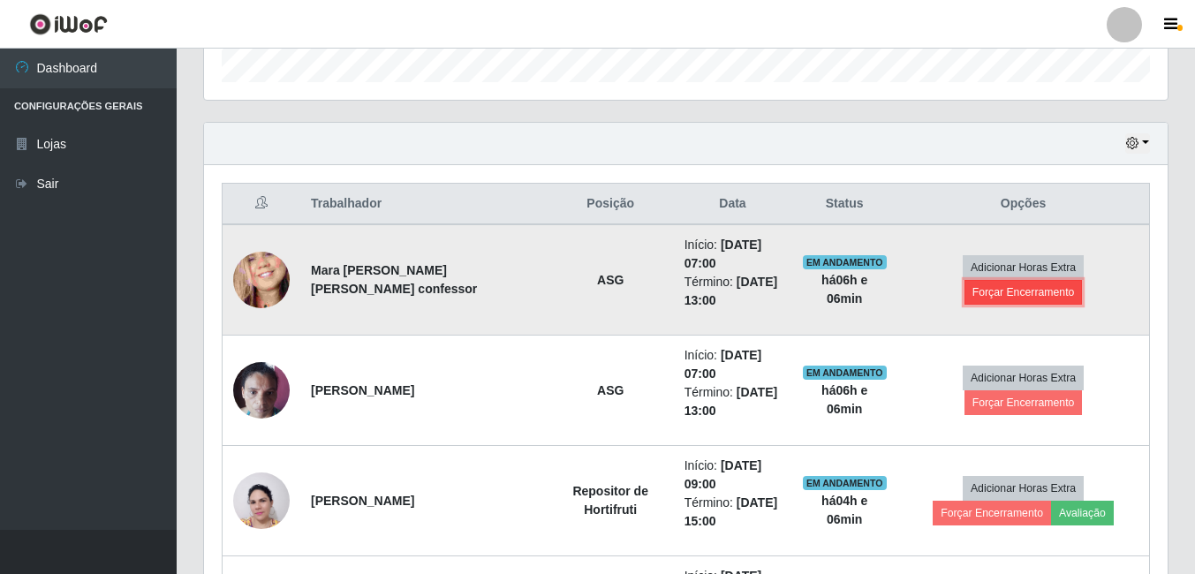
click at [1066, 280] on button "Forçar Encerramento" at bounding box center [1024, 292] width 118 height 25
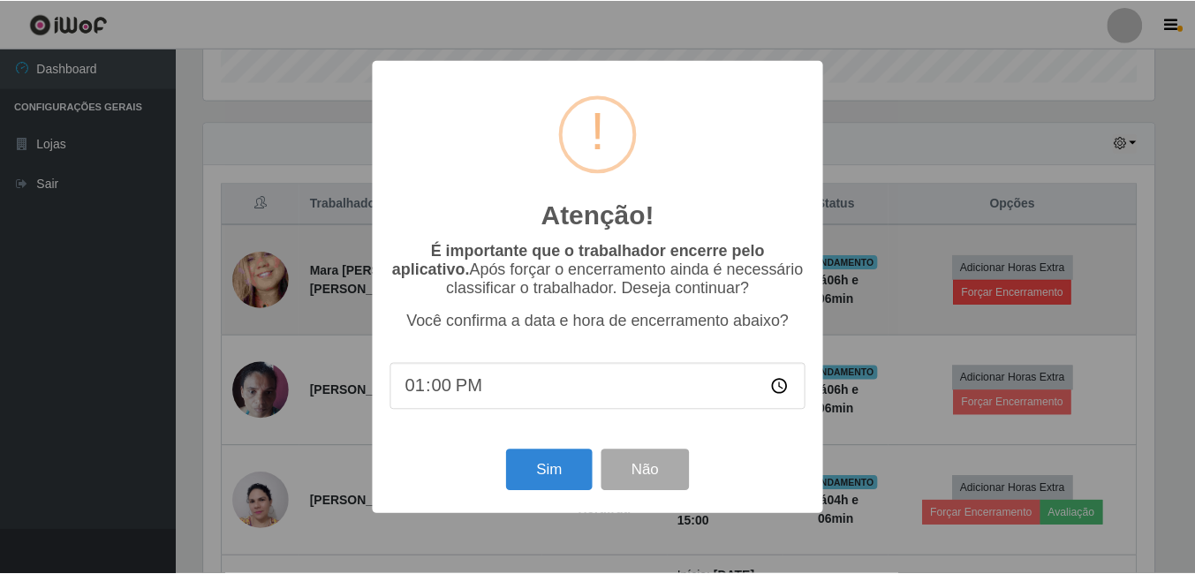
scroll to position [367, 955]
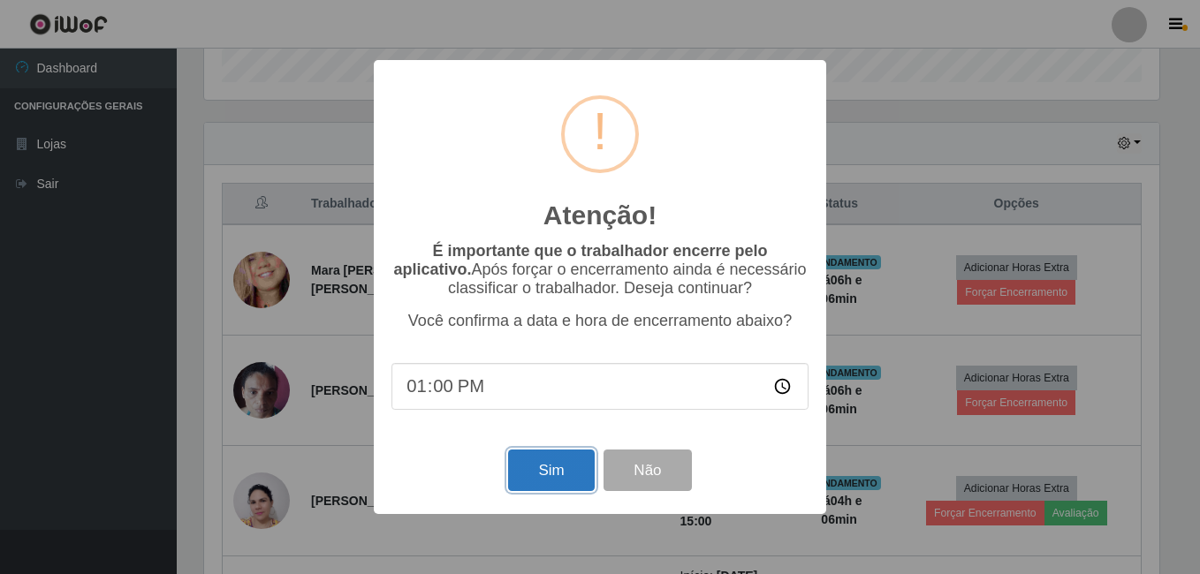
click at [544, 472] on button "Sim" at bounding box center [551, 471] width 86 height 42
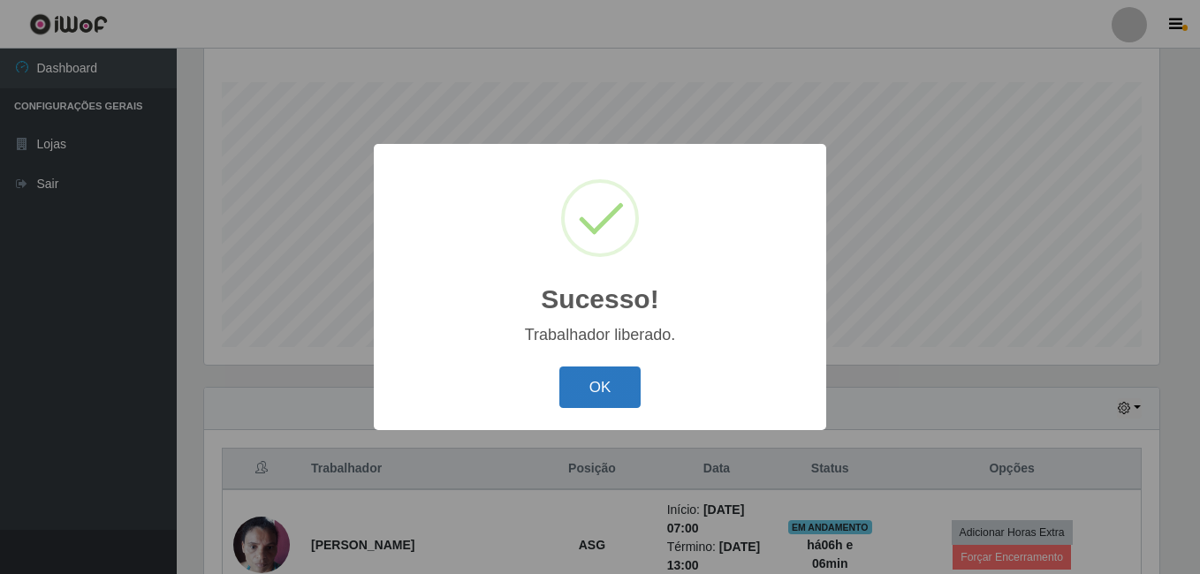
click at [597, 398] on button "OK" at bounding box center [600, 388] width 82 height 42
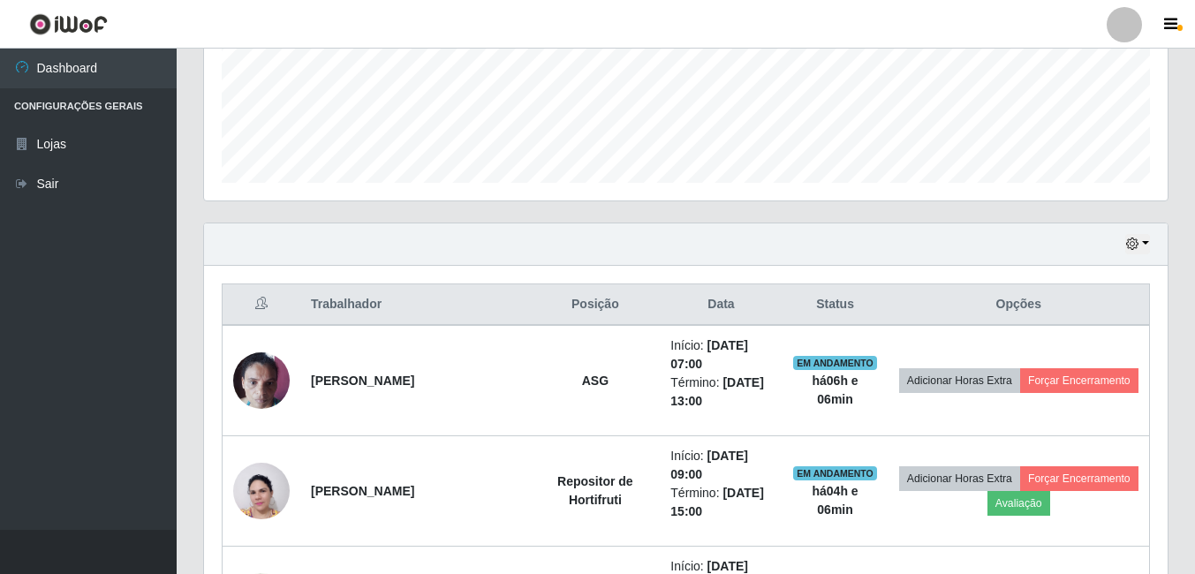
scroll to position [461, 0]
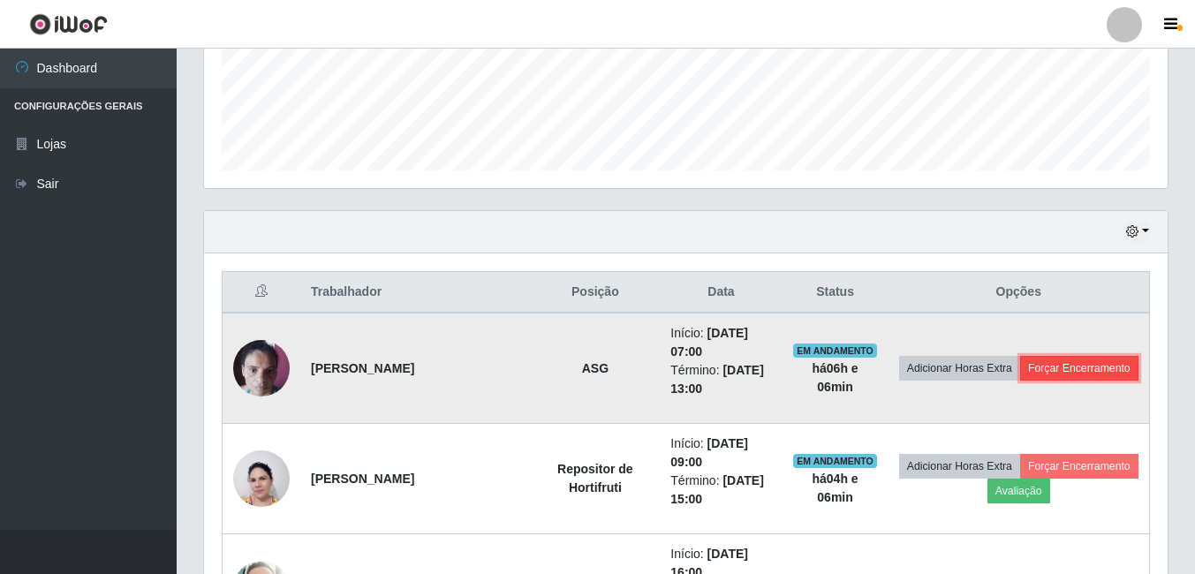
click at [1072, 367] on button "Forçar Encerramento" at bounding box center [1079, 368] width 118 height 25
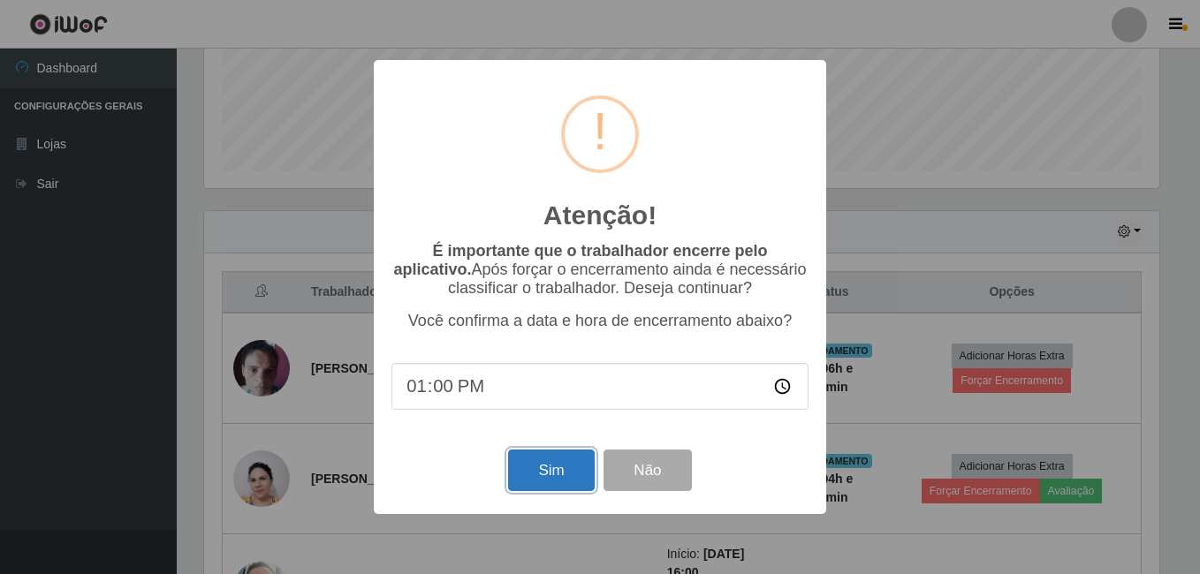
click at [560, 479] on button "Sim" at bounding box center [551, 471] width 86 height 42
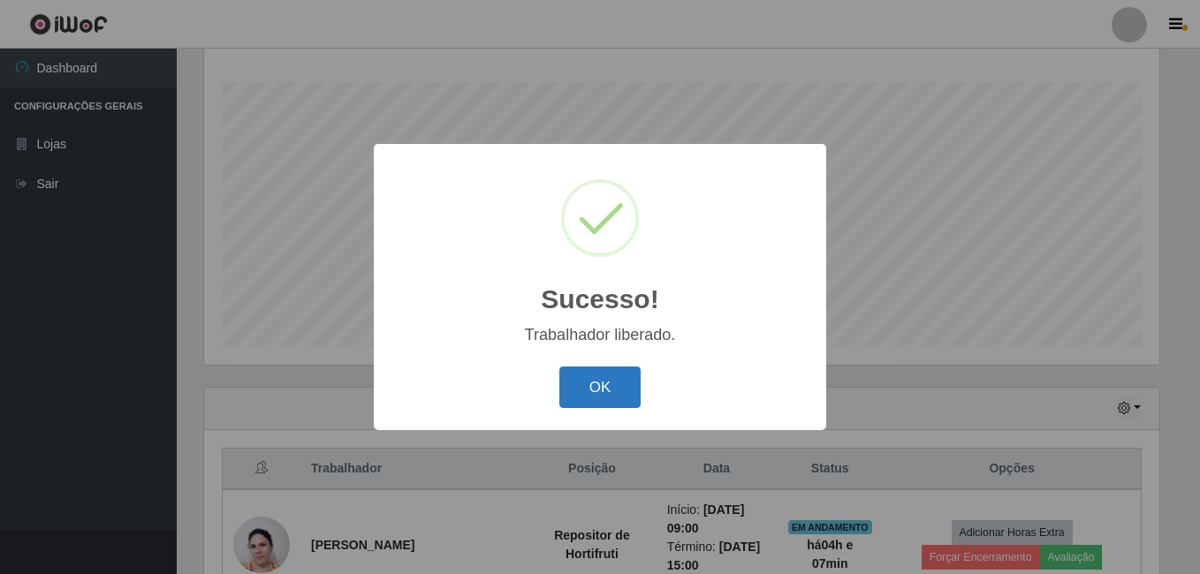
click at [581, 383] on button "OK" at bounding box center [600, 388] width 82 height 42
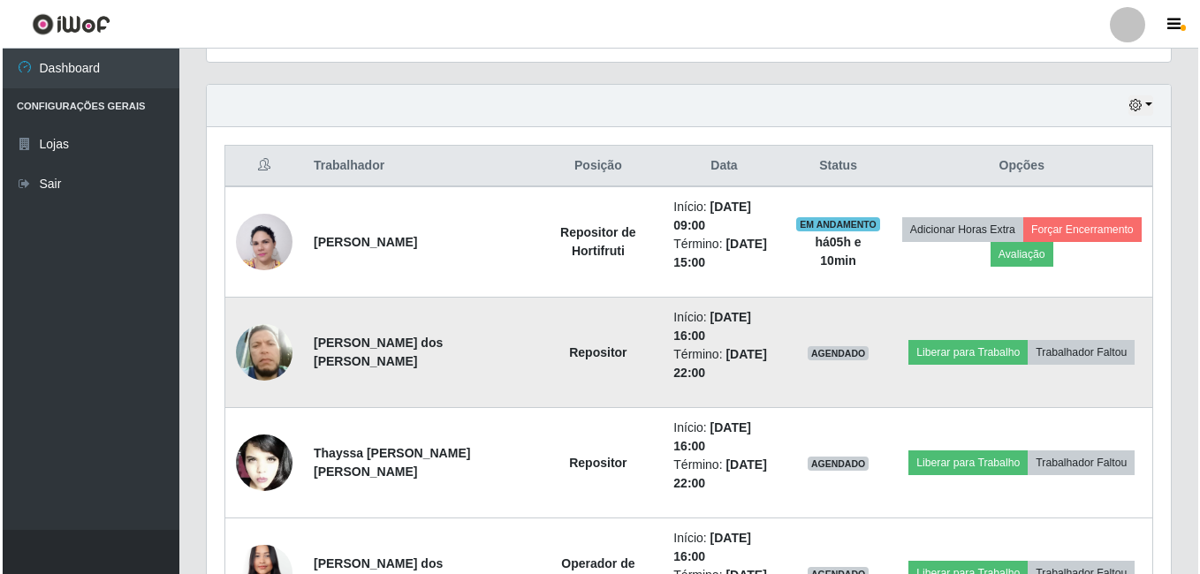
scroll to position [618, 0]
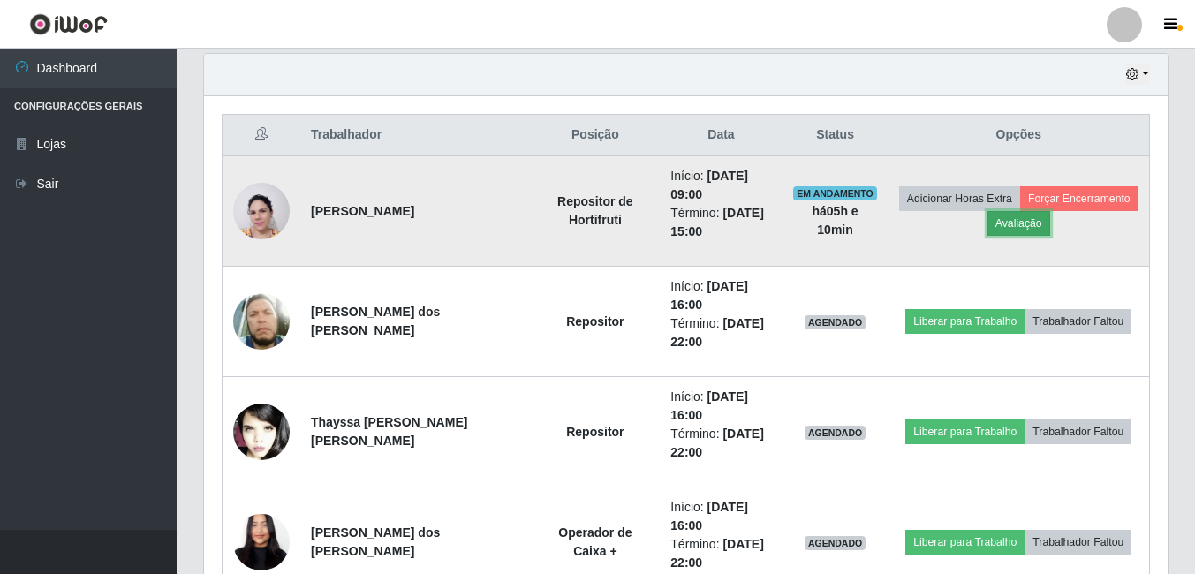
click at [1008, 221] on button "Avaliação" at bounding box center [1019, 223] width 63 height 25
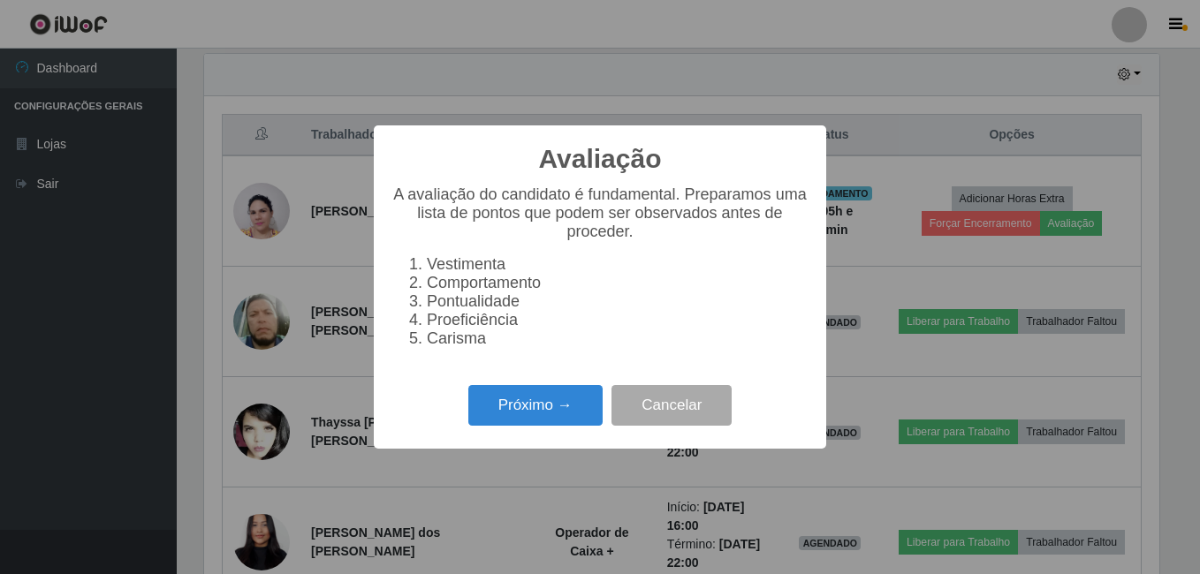
scroll to position [367, 955]
click at [560, 411] on button "Próximo →" at bounding box center [535, 406] width 134 height 42
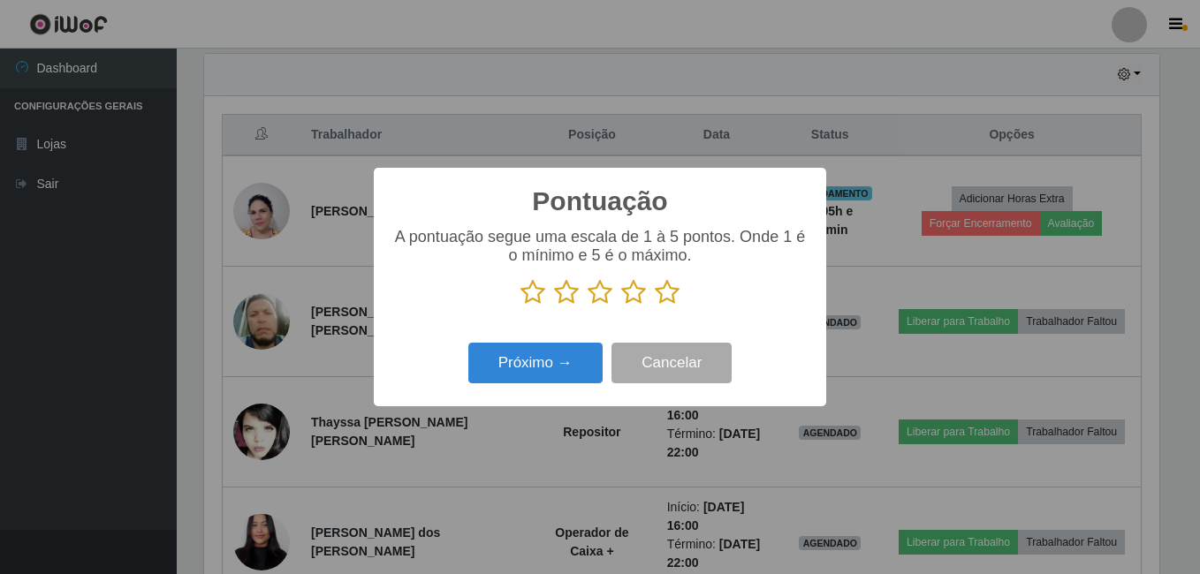
click at [658, 296] on icon at bounding box center [667, 292] width 25 height 27
click at [655, 306] on input "radio" at bounding box center [655, 306] width 0 height 0
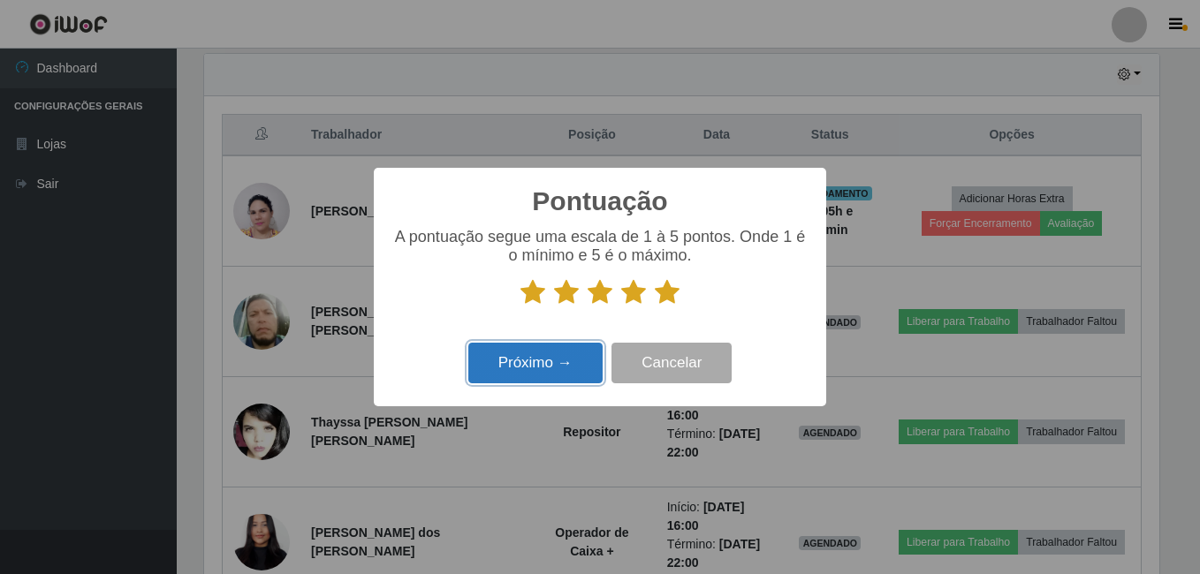
click at [552, 366] on button "Próximo →" at bounding box center [535, 364] width 134 height 42
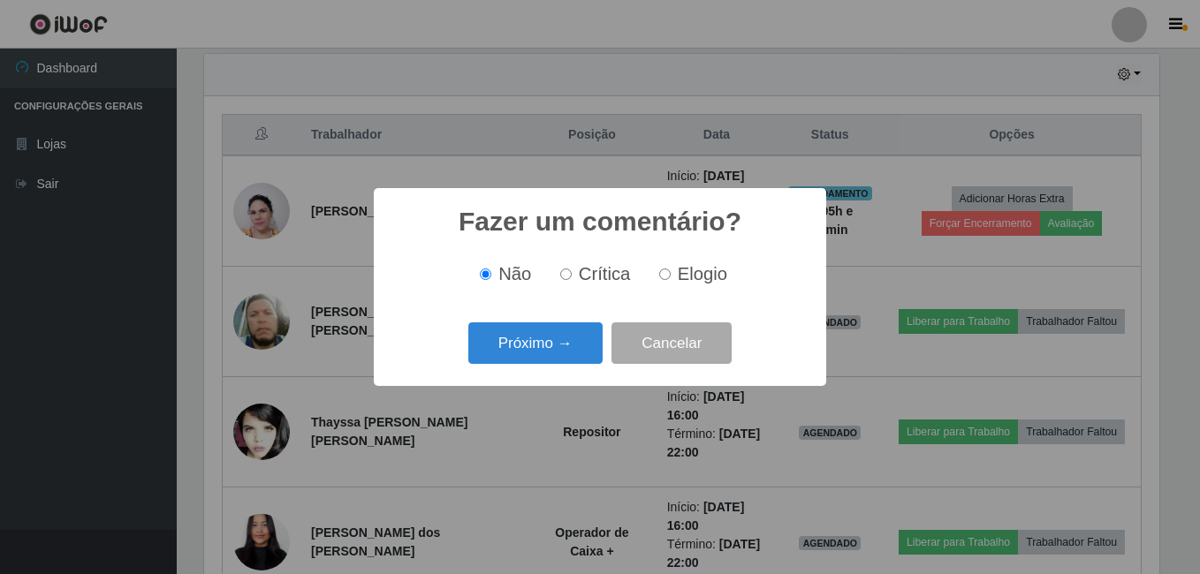
click at [513, 334] on button "Próximo →" at bounding box center [535, 343] width 134 height 42
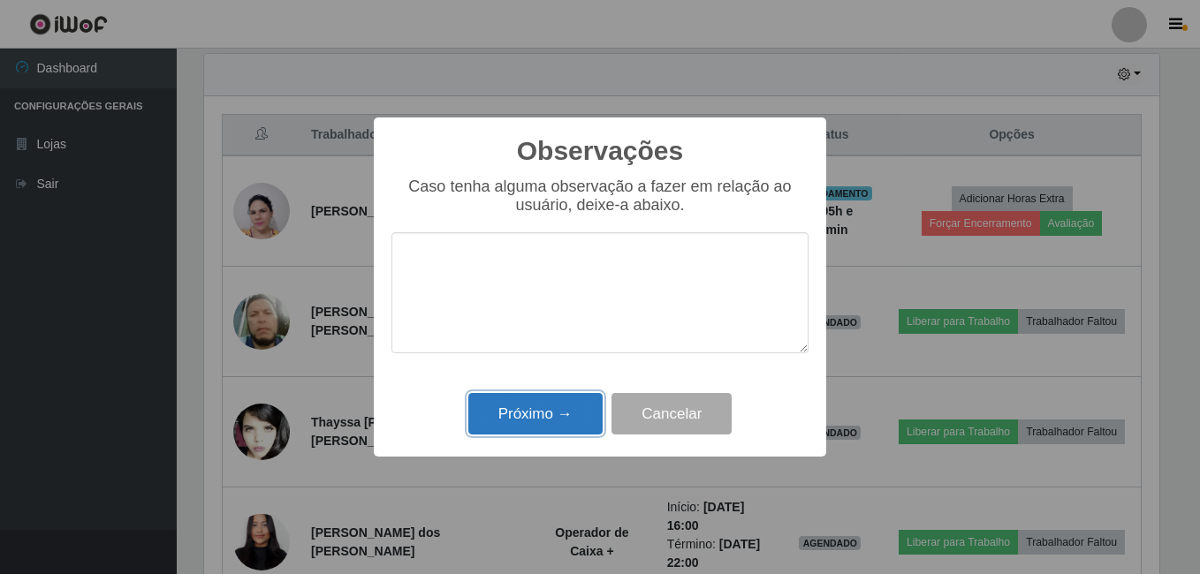
click at [532, 412] on button "Próximo →" at bounding box center [535, 414] width 134 height 42
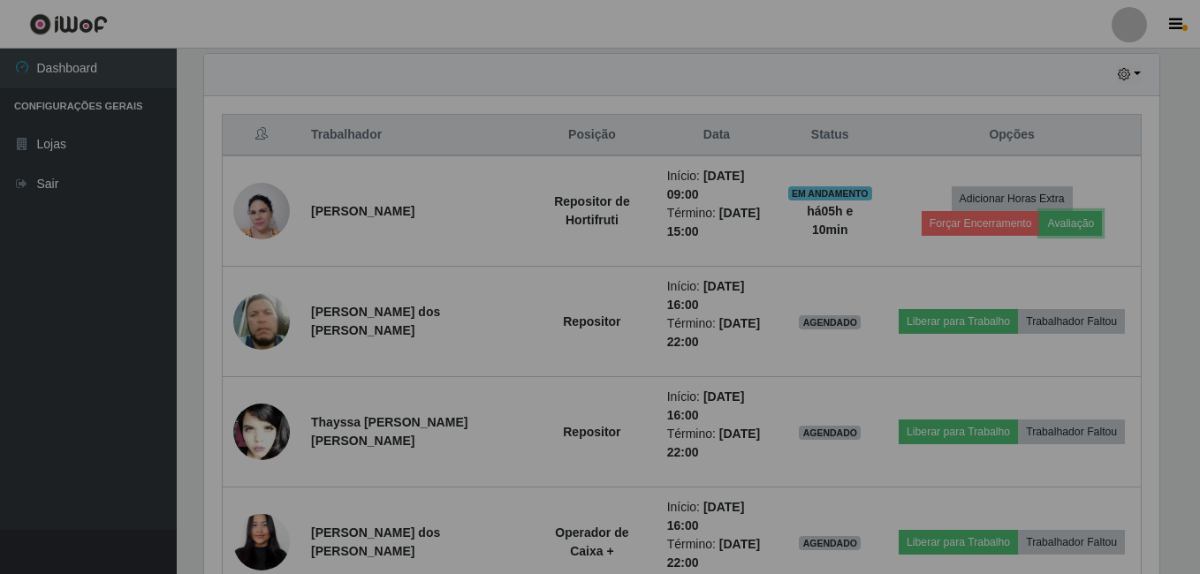
scroll to position [367, 964]
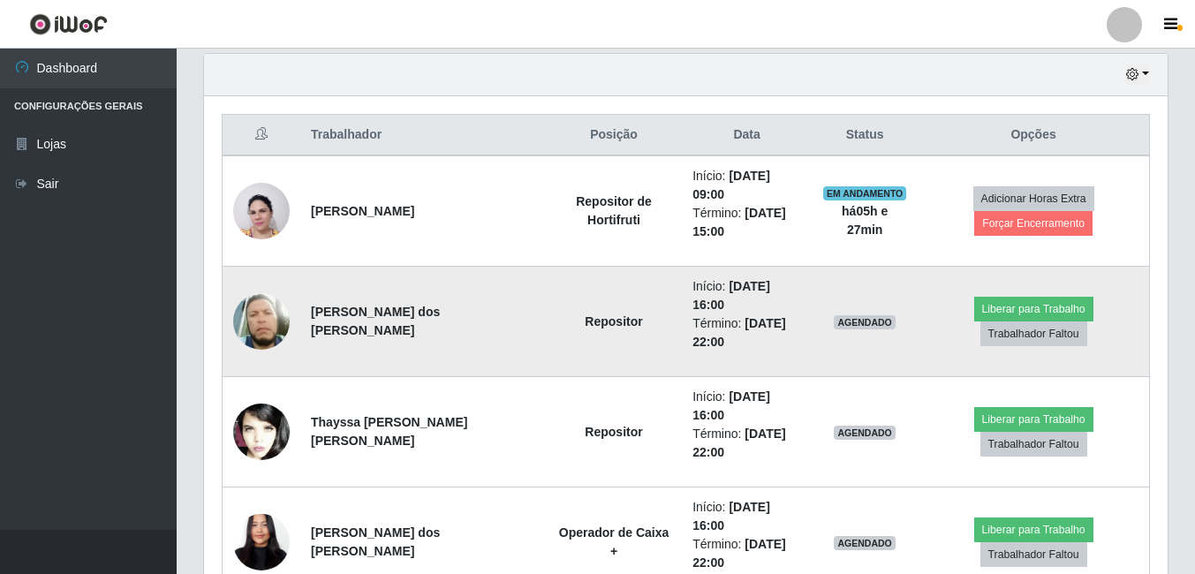
click at [249, 311] on img at bounding box center [261, 322] width 57 height 66
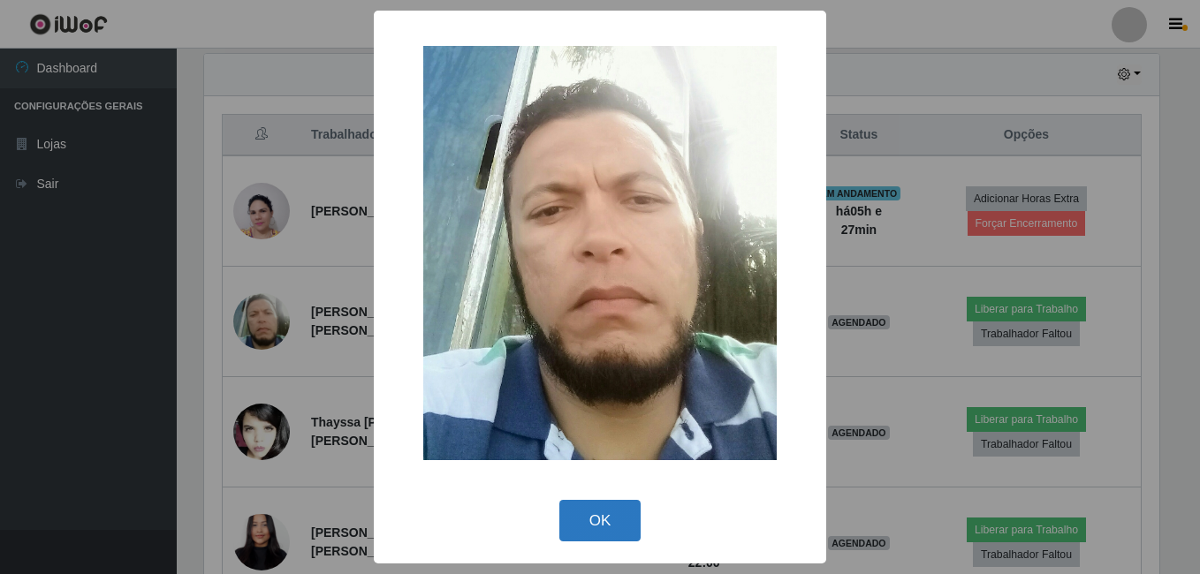
click at [581, 520] on button "OK" at bounding box center [600, 521] width 82 height 42
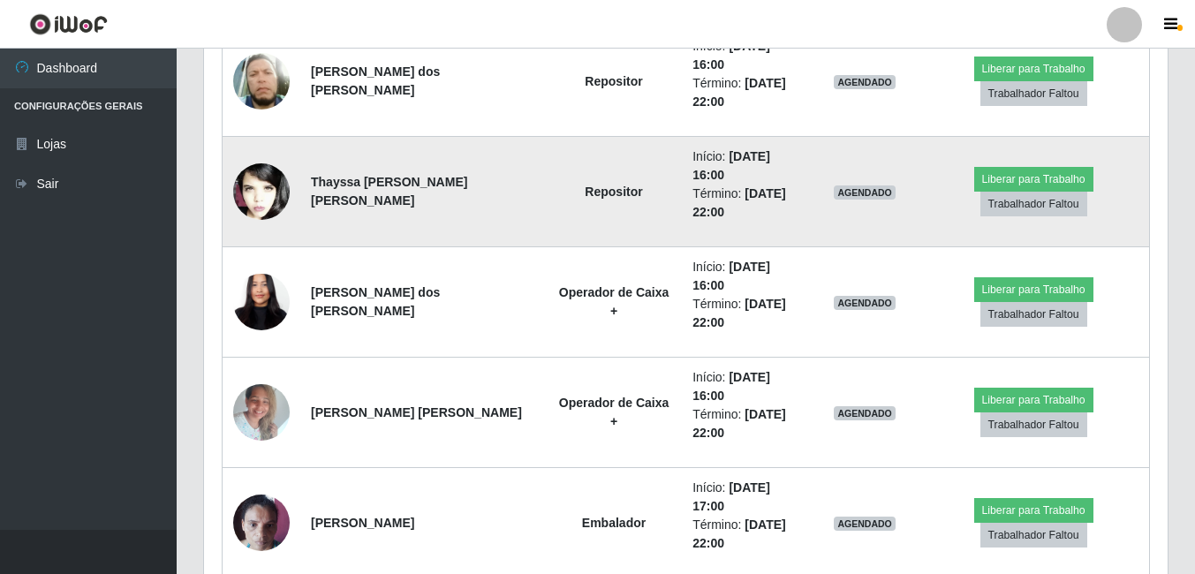
scroll to position [947, 0]
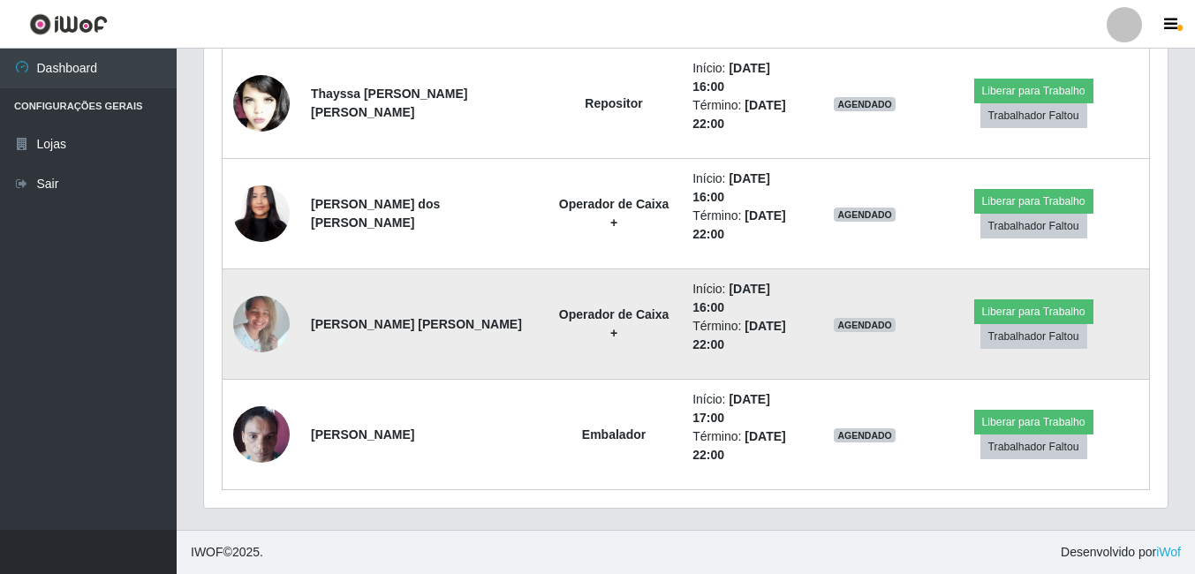
click at [268, 322] on img at bounding box center [261, 323] width 57 height 75
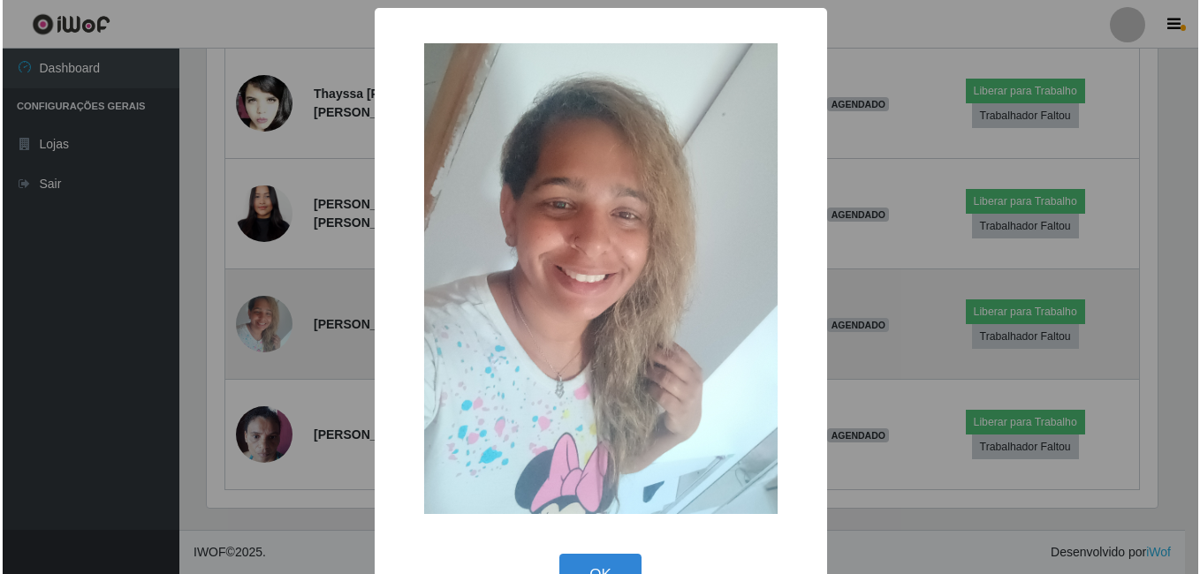
scroll to position [367, 955]
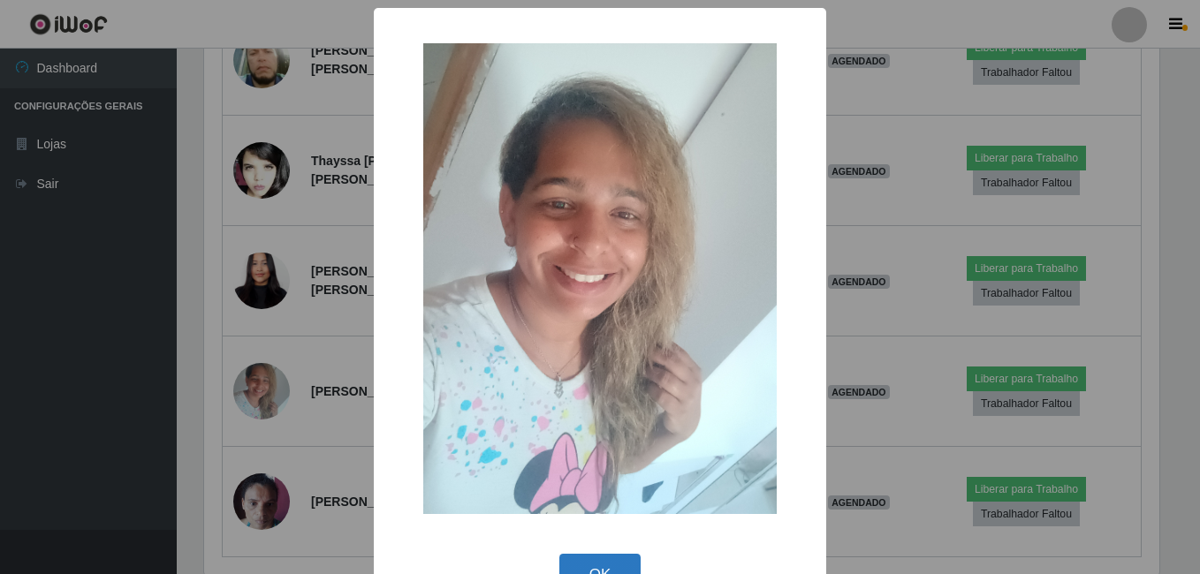
click at [593, 573] on button "OK" at bounding box center [600, 575] width 82 height 42
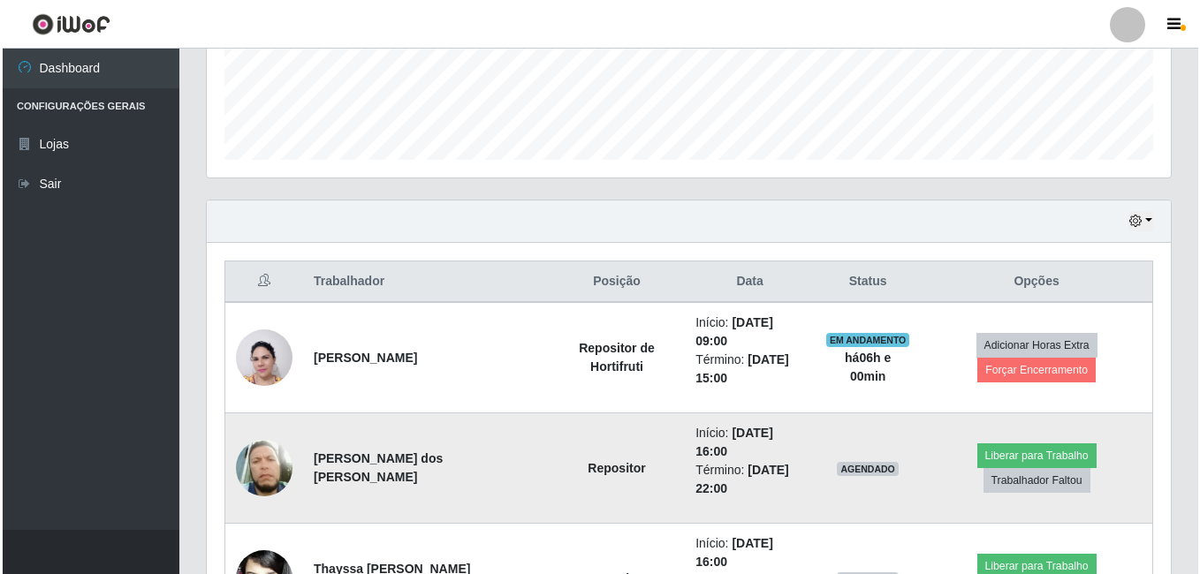
scroll to position [530, 0]
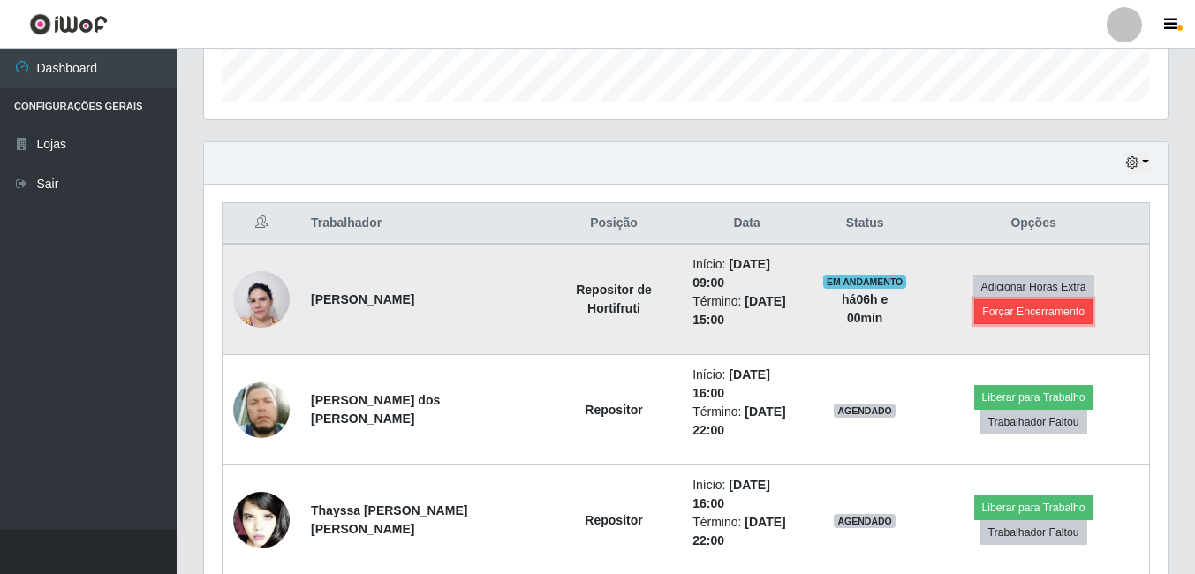
click at [992, 305] on button "Forçar Encerramento" at bounding box center [1033, 311] width 118 height 25
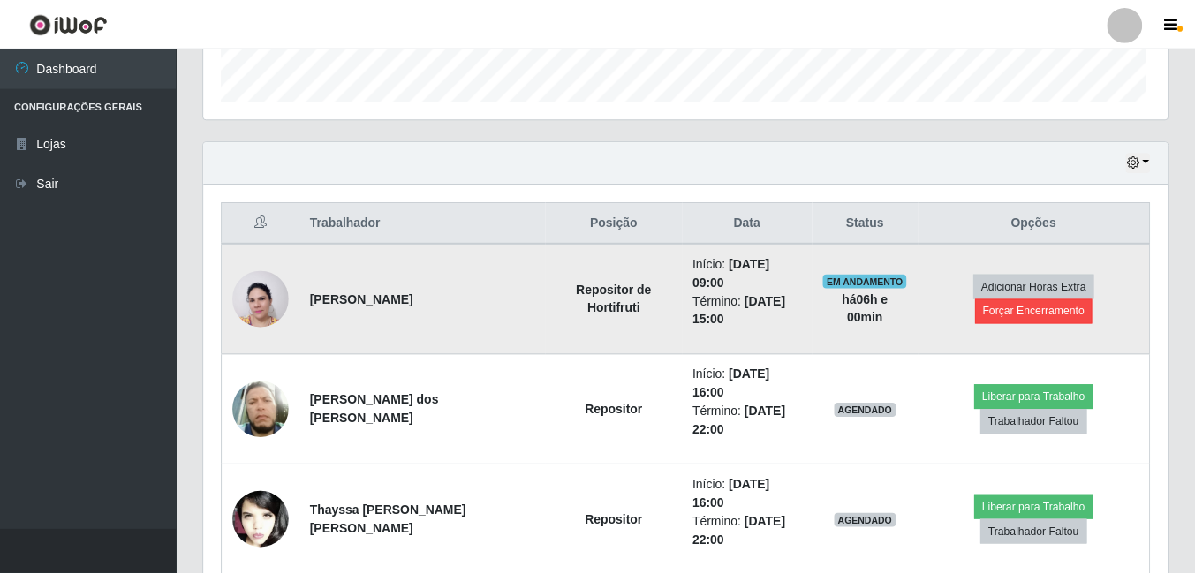
scroll to position [367, 955]
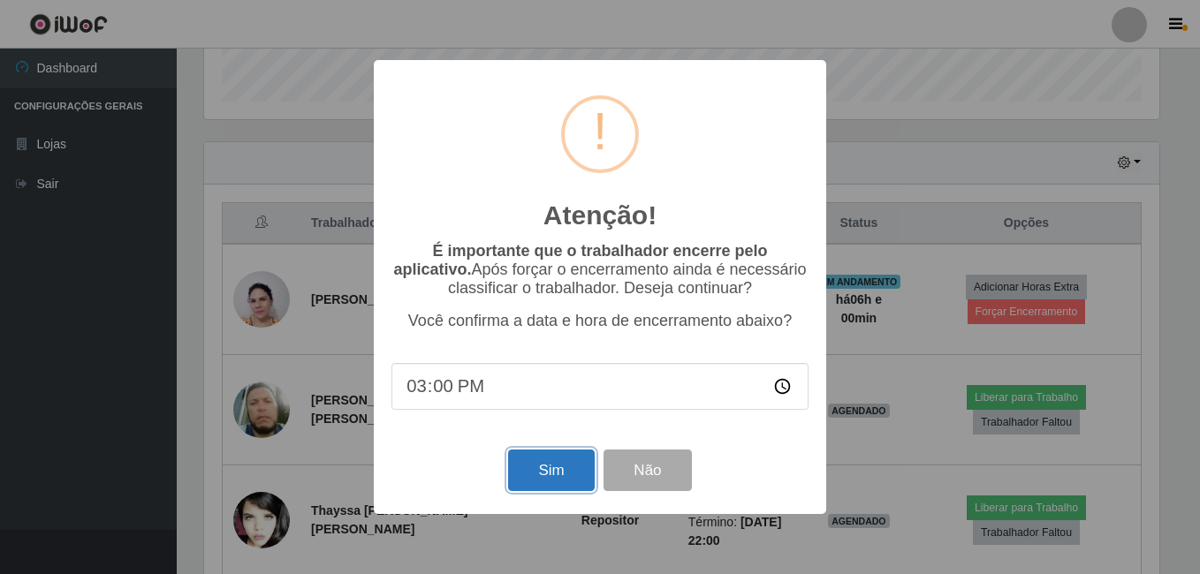
click at [553, 477] on button "Sim" at bounding box center [551, 471] width 86 height 42
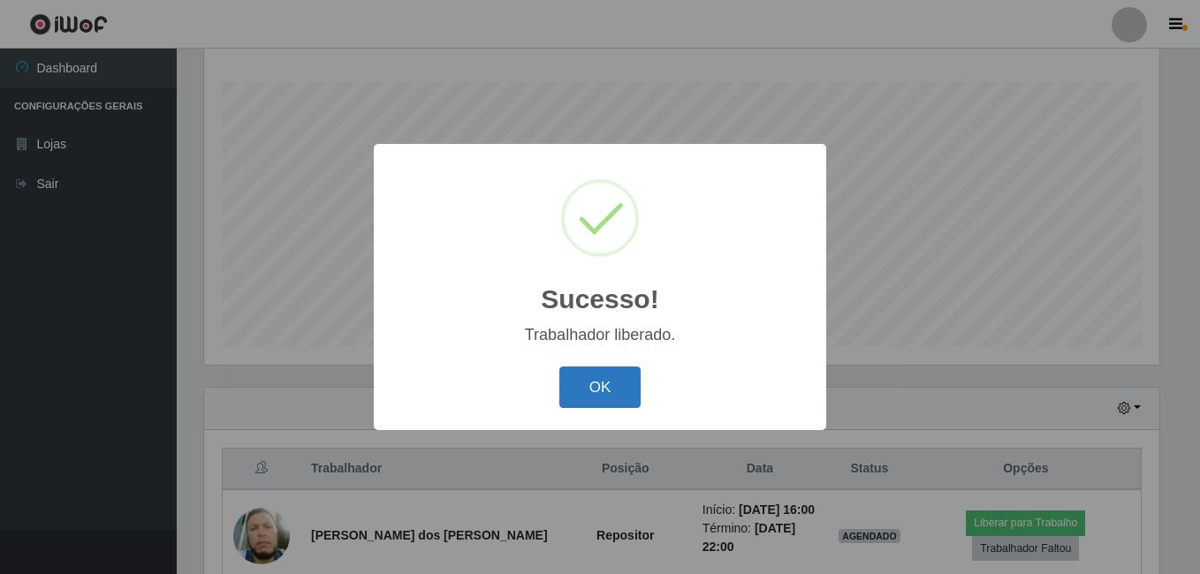
click at [602, 377] on button "OK" at bounding box center [600, 388] width 82 height 42
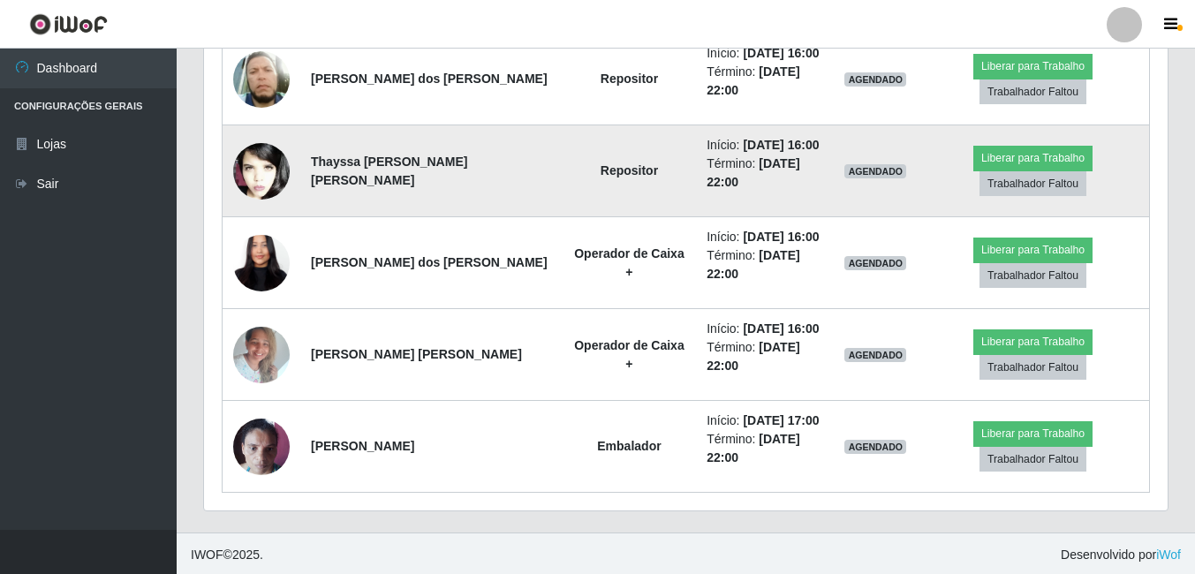
scroll to position [744, 0]
